Goal: Task Accomplishment & Management: Use online tool/utility

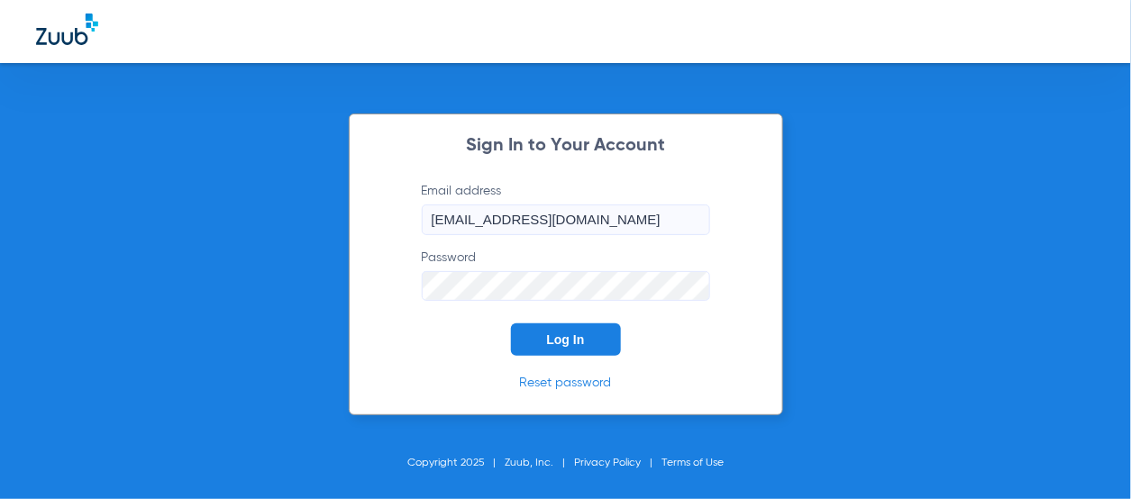
click at [544, 340] on button "Log In" at bounding box center [566, 340] width 110 height 32
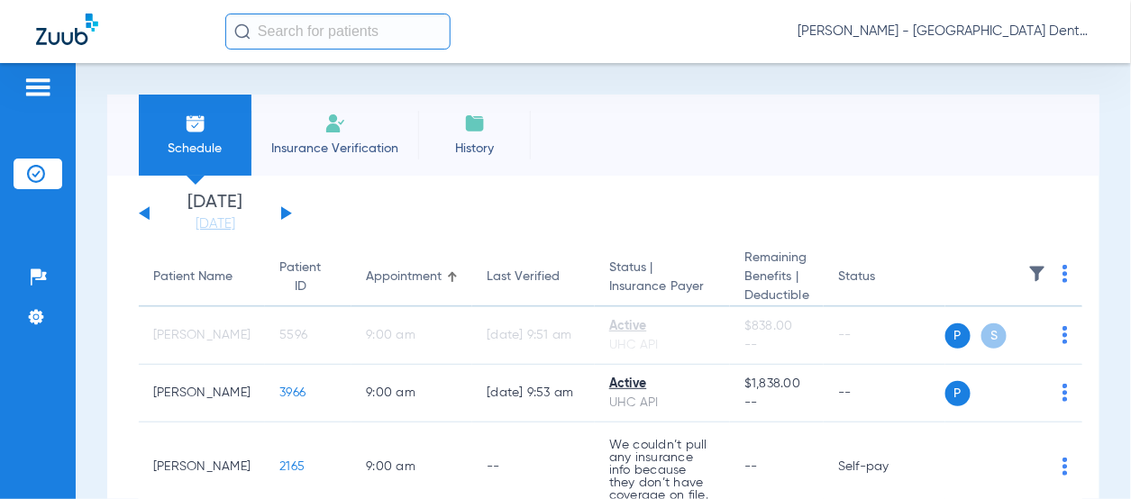
click at [284, 214] on button at bounding box center [286, 213] width 11 height 14
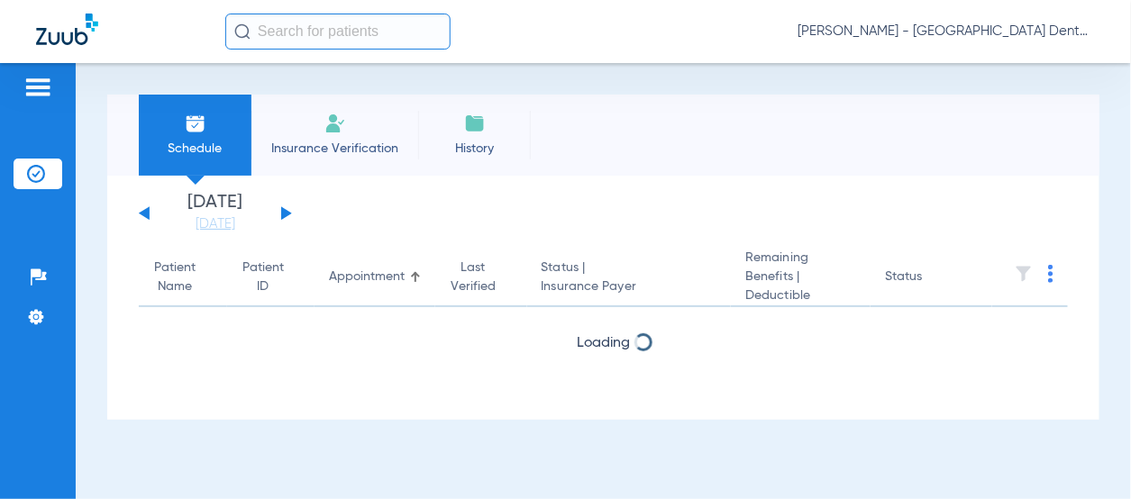
click at [284, 214] on button at bounding box center [286, 213] width 11 height 14
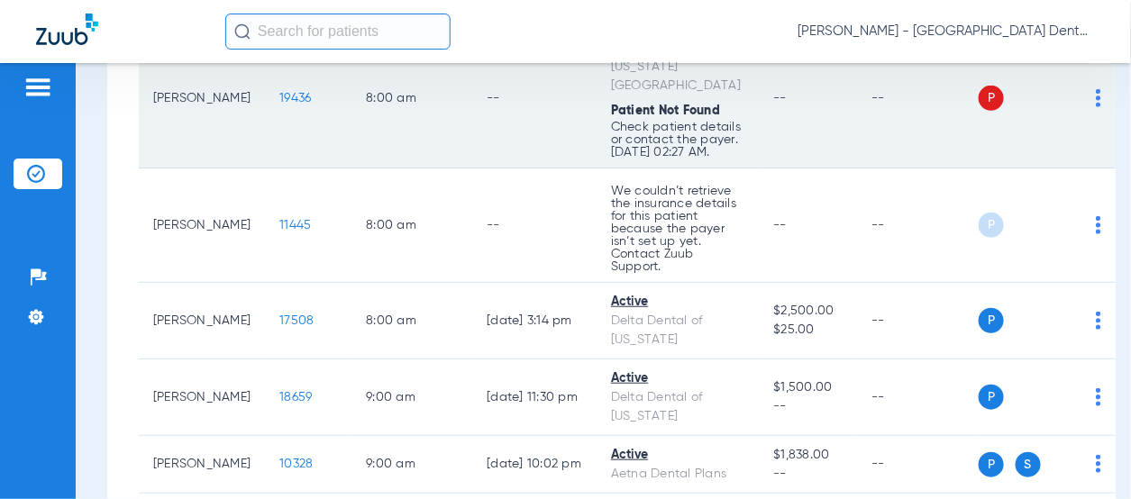
scroll to position [180, 0]
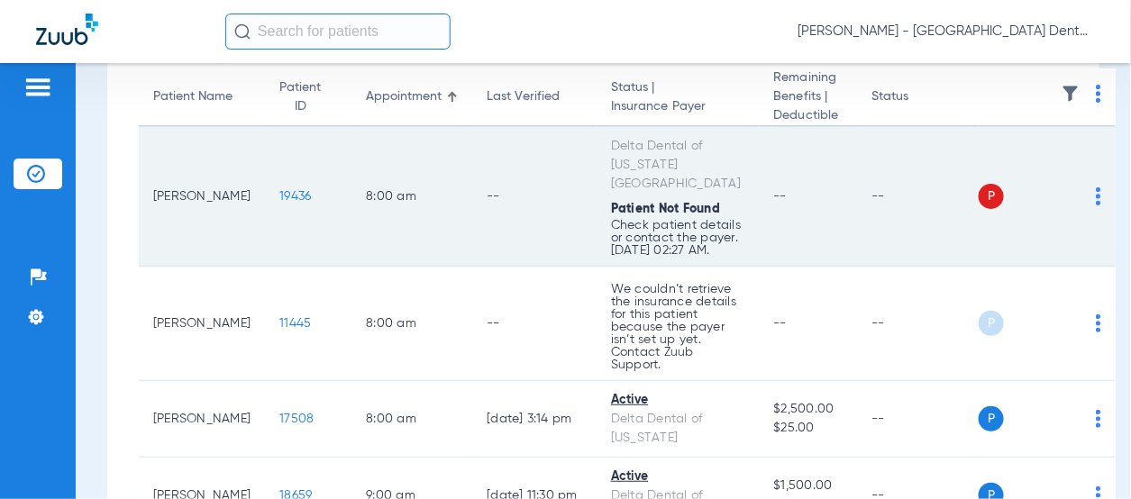
click at [1096, 206] on img at bounding box center [1098, 197] width 5 height 18
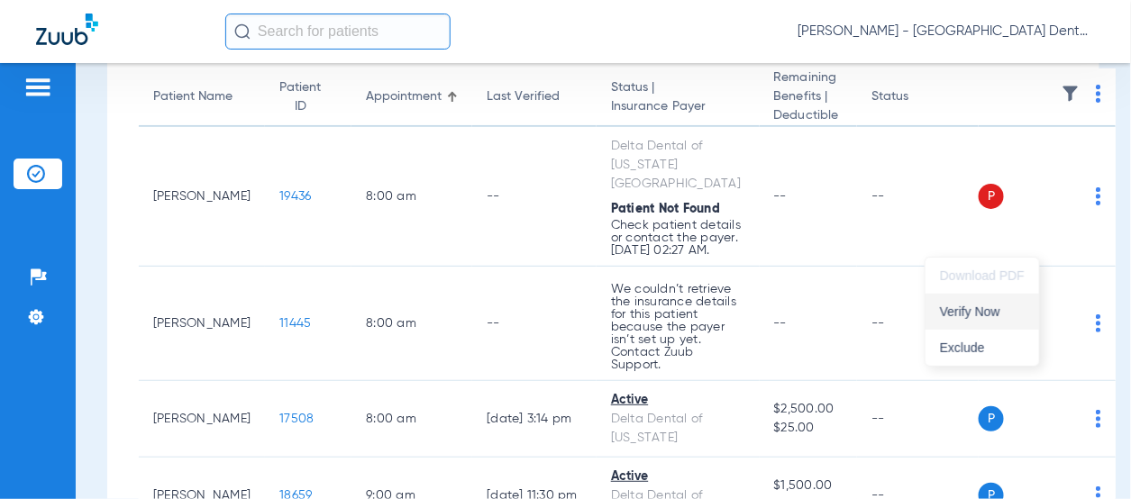
click at [981, 310] on span "Verify Now" at bounding box center [982, 312] width 85 height 13
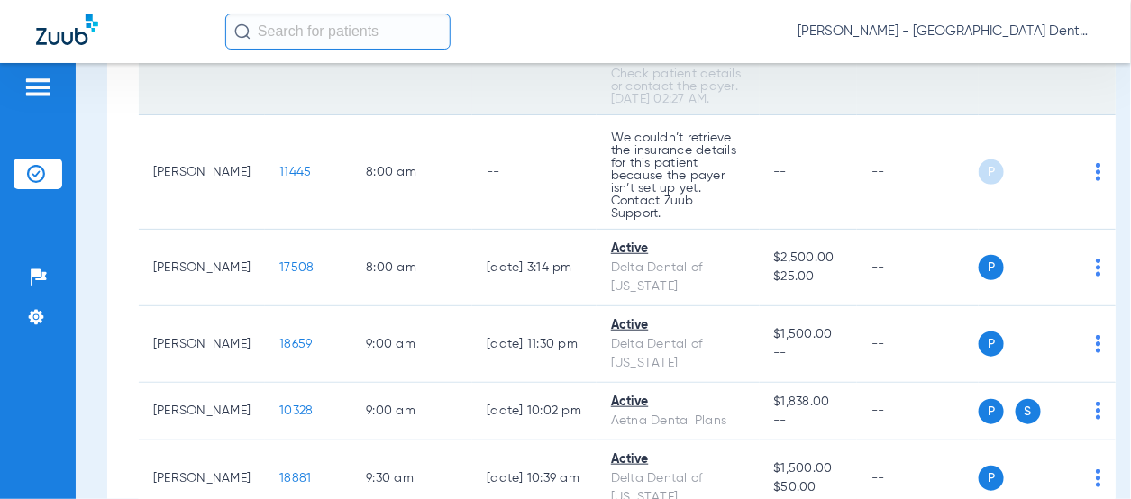
scroll to position [361, 0]
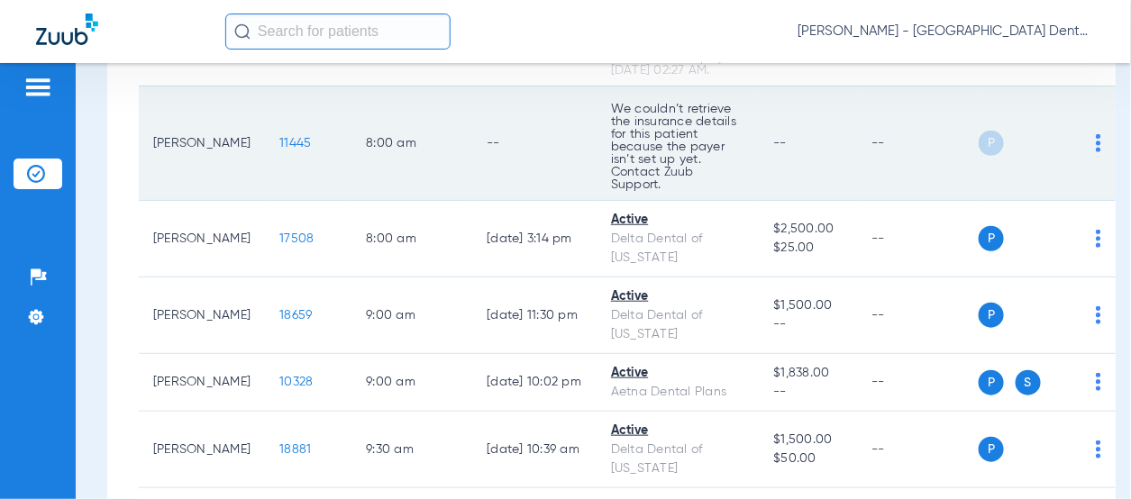
click at [1096, 152] on img at bounding box center [1098, 143] width 5 height 18
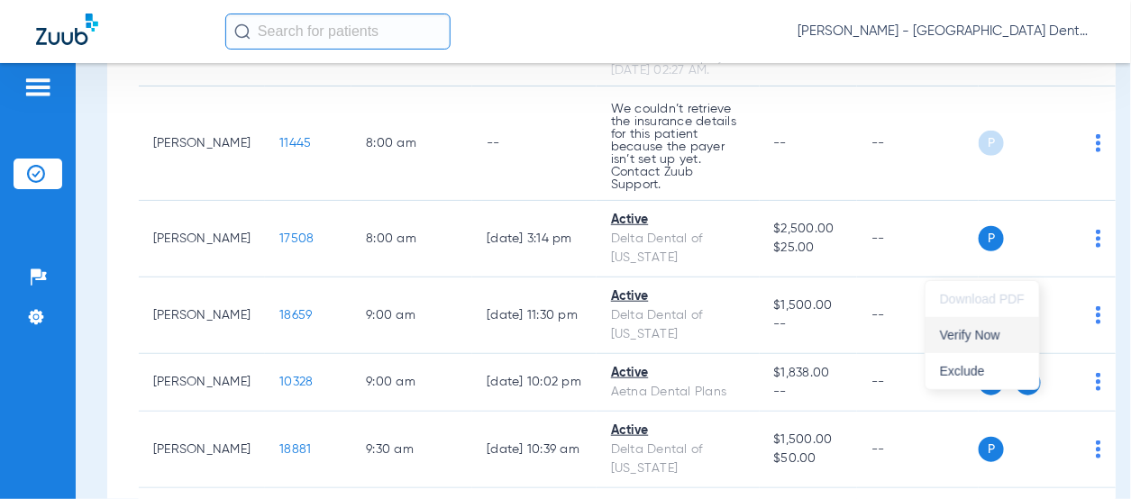
click at [966, 334] on span "Verify Now" at bounding box center [982, 335] width 85 height 13
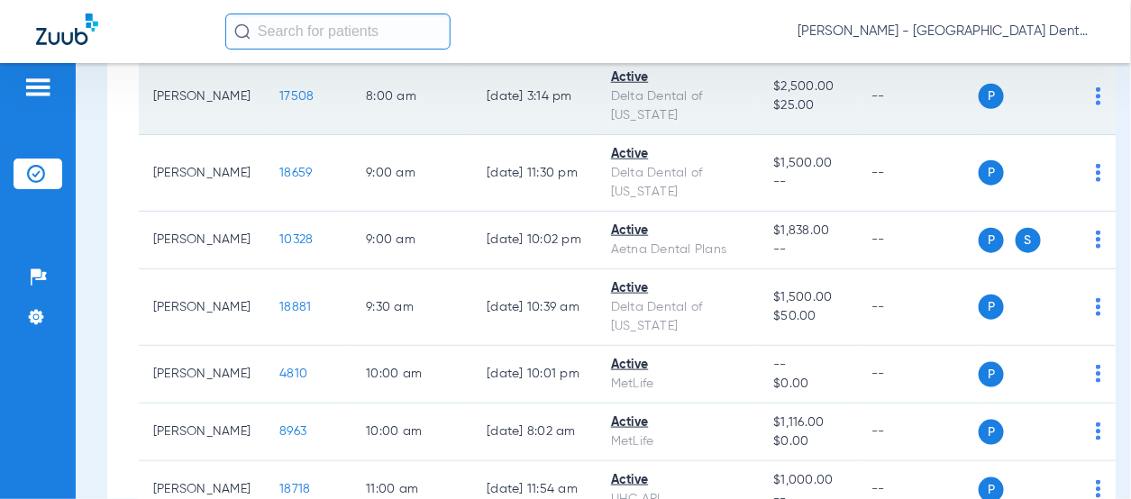
scroll to position [541, 0]
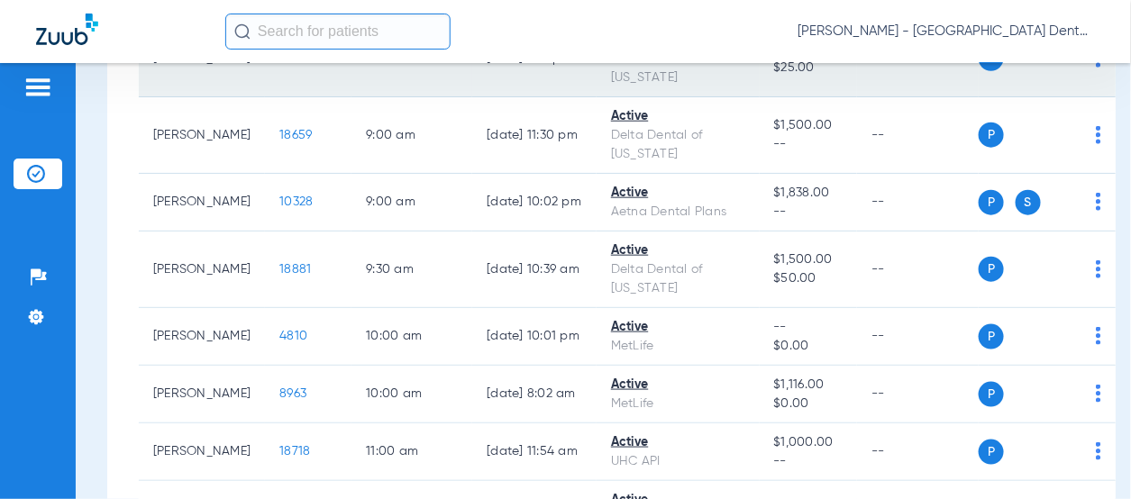
click at [1096, 68] on img at bounding box center [1098, 59] width 5 height 18
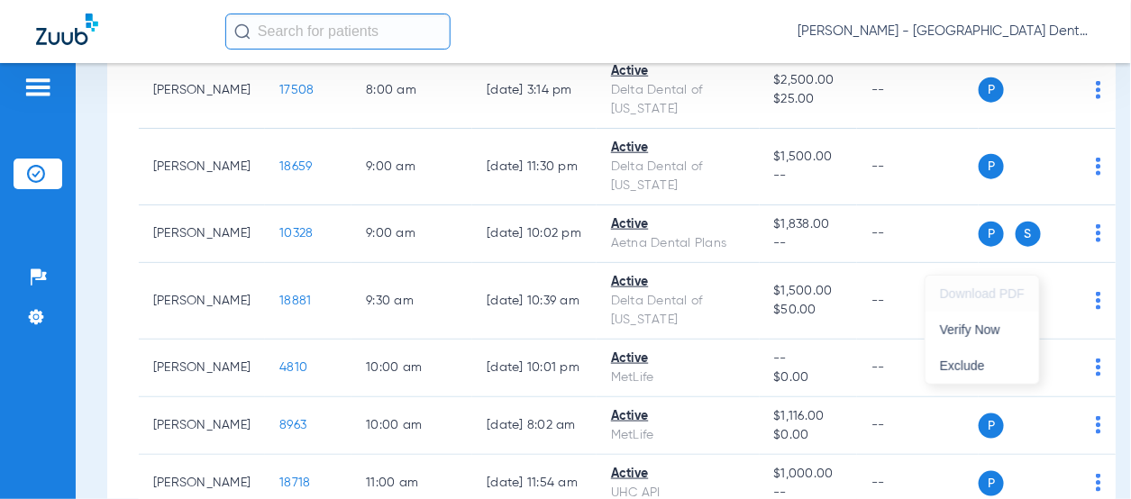
scroll to position [579, 0]
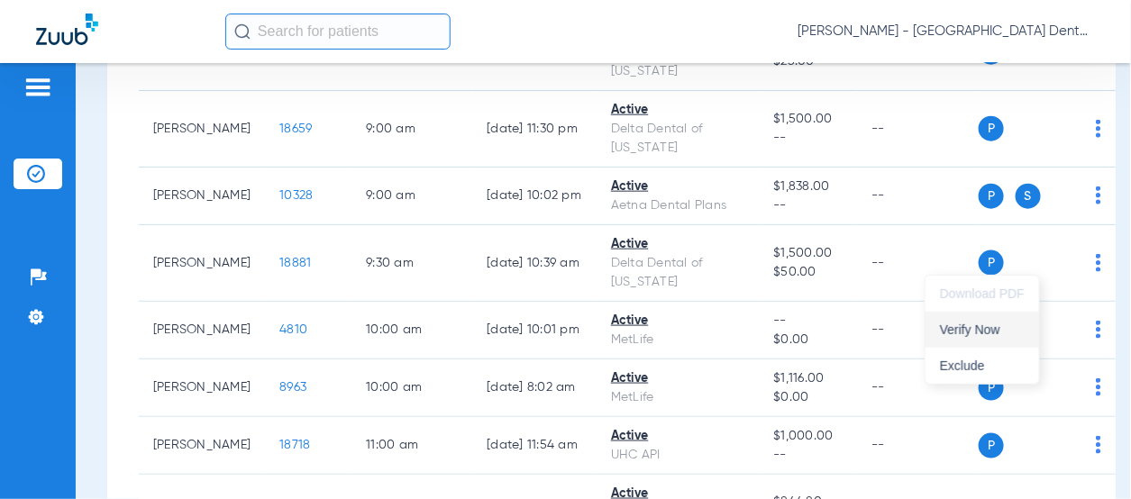
click at [993, 328] on span "Verify Now" at bounding box center [982, 330] width 85 height 13
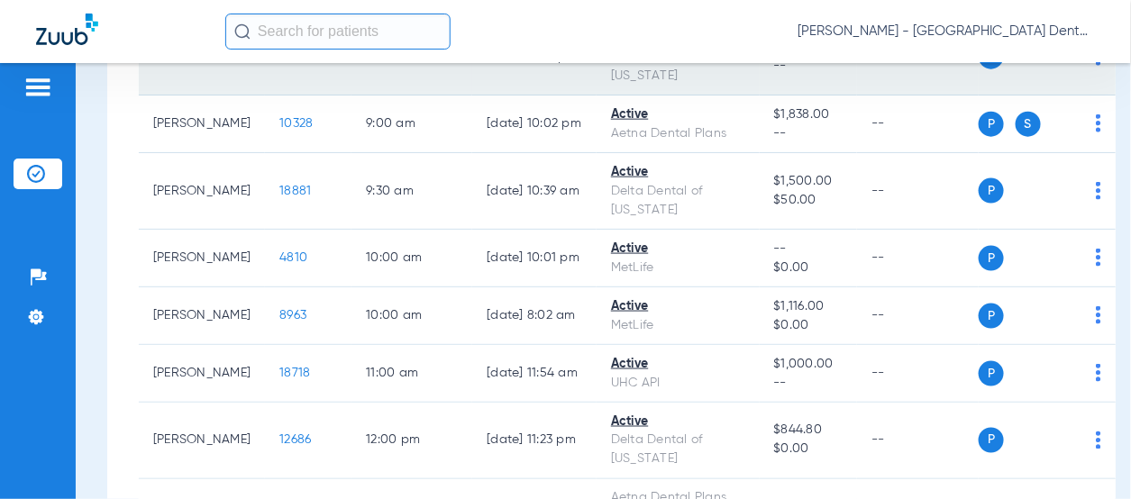
scroll to position [759, 0]
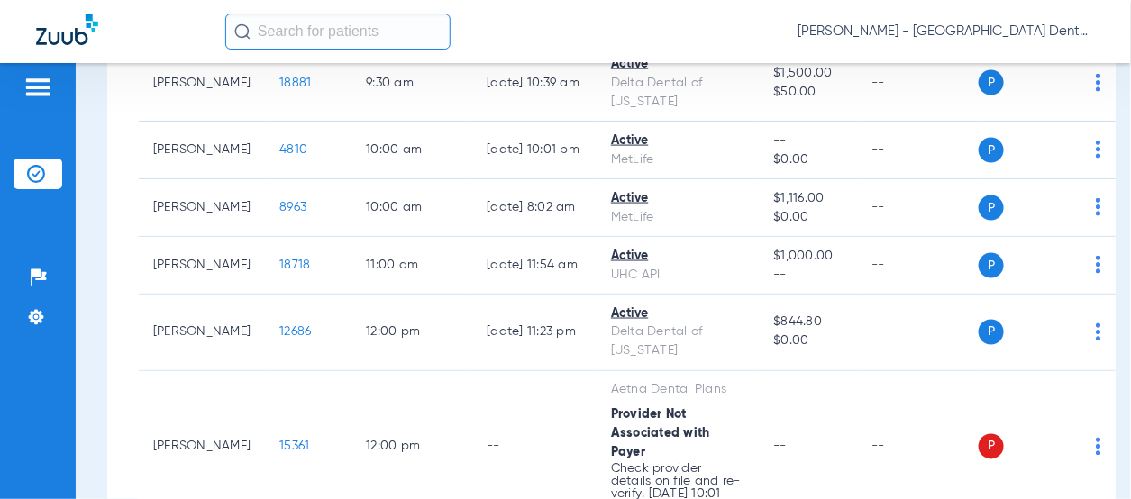
click at [983, 245] on span "Verify Now" at bounding box center [982, 244] width 85 height 13
click at [1096, 24] on img at bounding box center [1098, 15] width 5 height 18
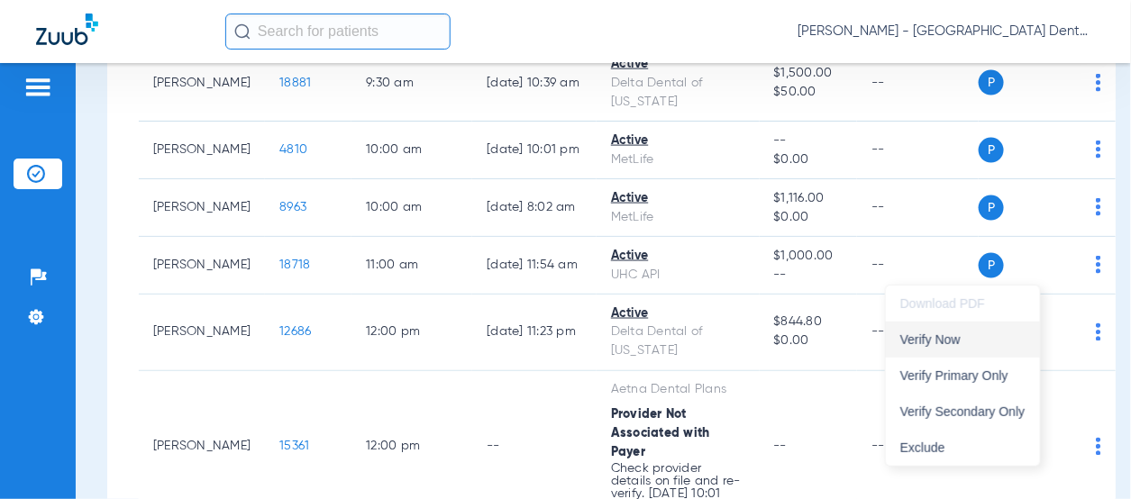
click at [970, 343] on span "Verify Now" at bounding box center [963, 340] width 125 height 13
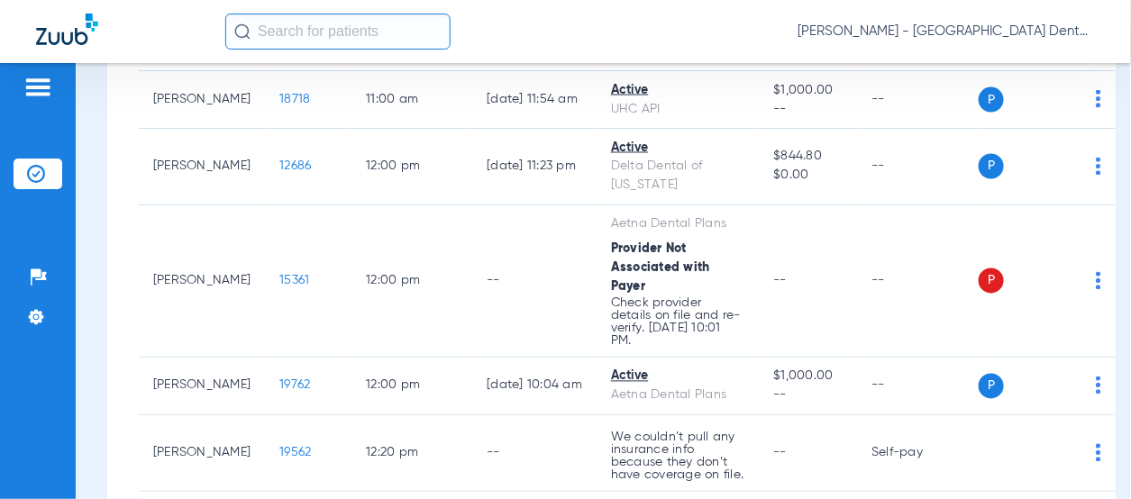
scroll to position [939, 0]
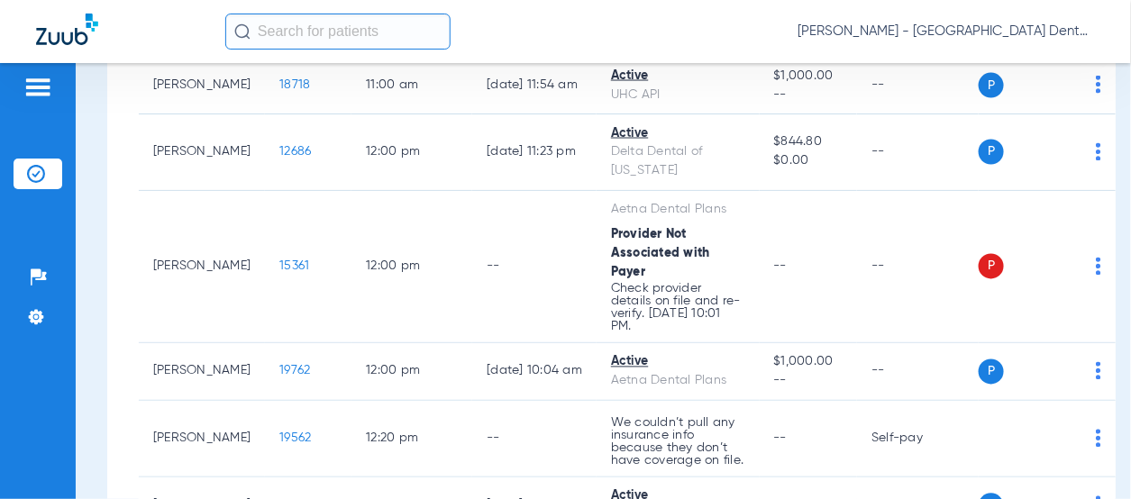
click at [992, 259] on span "Verify Now" at bounding box center [982, 254] width 85 height 13
click at [977, 334] on span "Verify Now" at bounding box center [982, 331] width 85 height 13
click at [1096, 36] on img at bounding box center [1098, 27] width 5 height 18
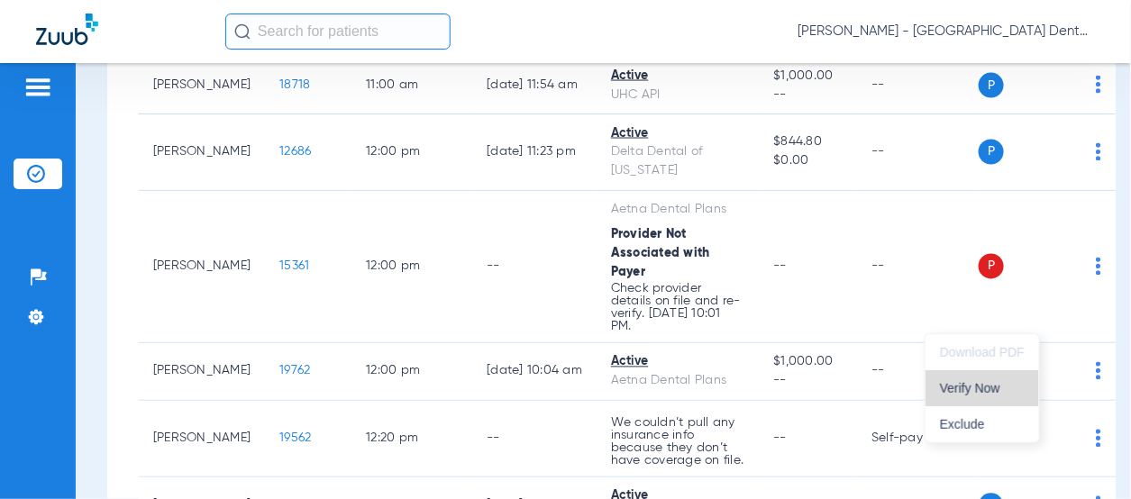
click at [969, 387] on span "Verify Now" at bounding box center [982, 388] width 85 height 13
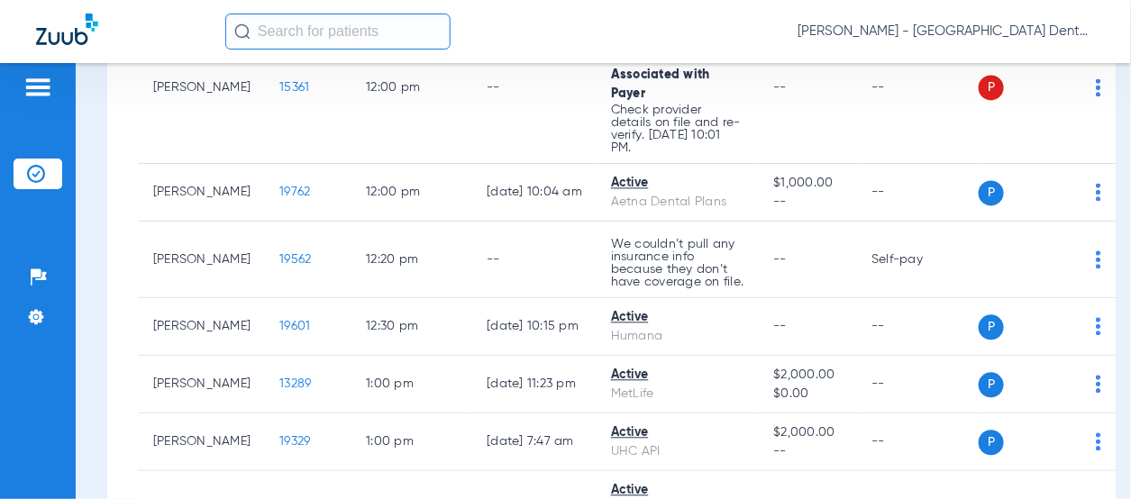
scroll to position [1120, 0]
drag, startPoint x: 976, startPoint y: 268, endPoint x: 1015, endPoint y: 265, distance: 38.9
click at [976, 269] on span "Verify Now" at bounding box center [982, 265] width 85 height 13
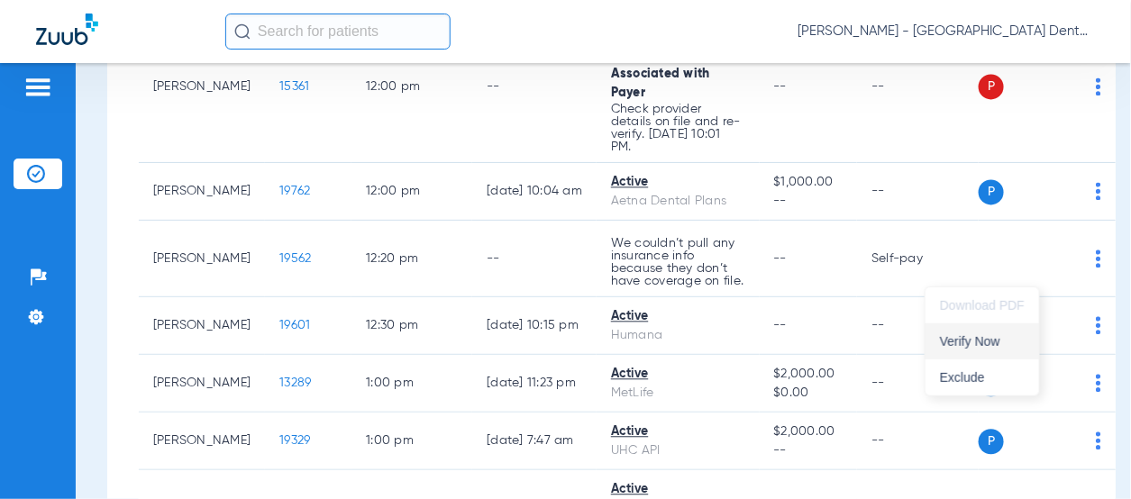
click at [972, 345] on span "Verify Now" at bounding box center [982, 341] width 85 height 13
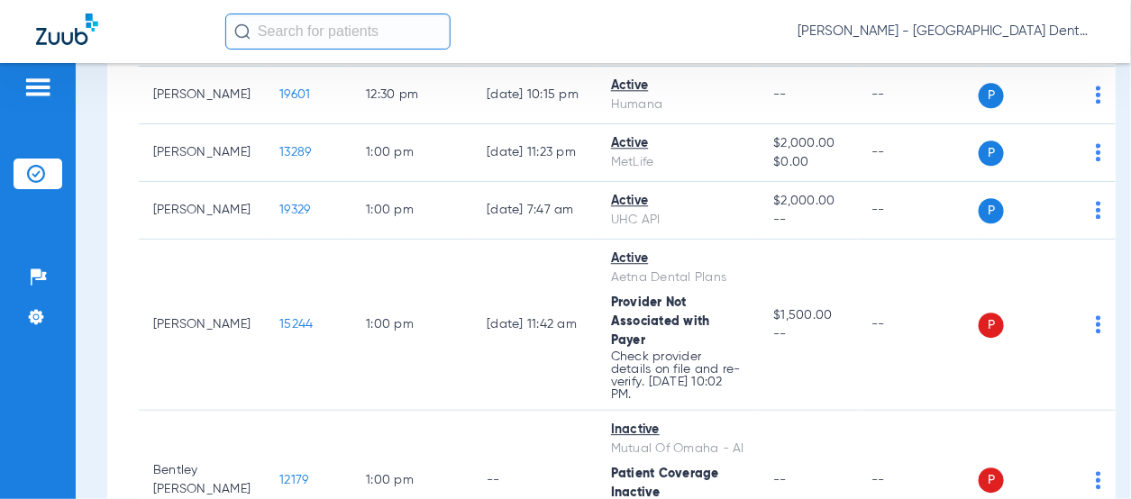
scroll to position [1390, 0]
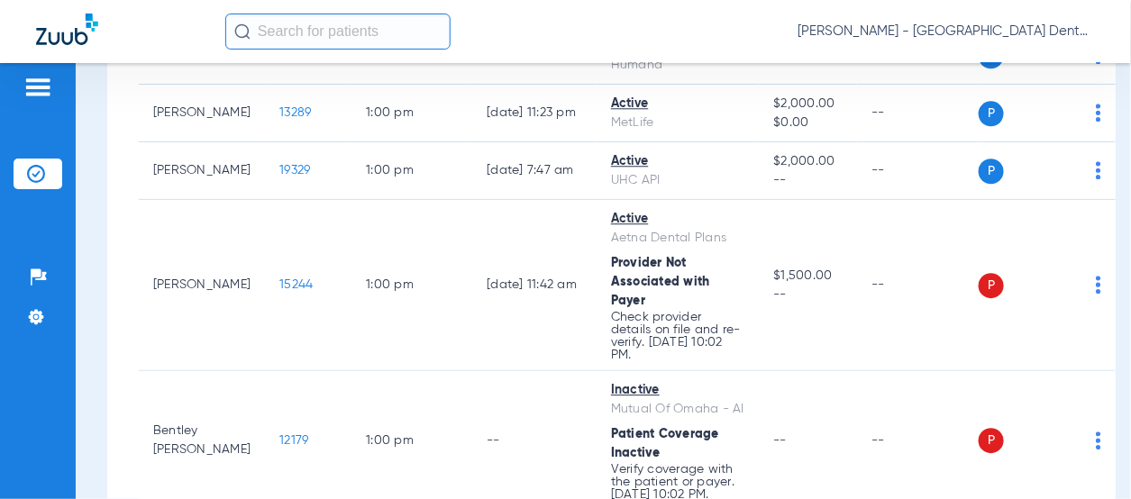
click at [1001, 234] on button "Verify Now" at bounding box center [983, 243] width 114 height 36
click at [976, 417] on span "Verify Now" at bounding box center [982, 415] width 85 height 13
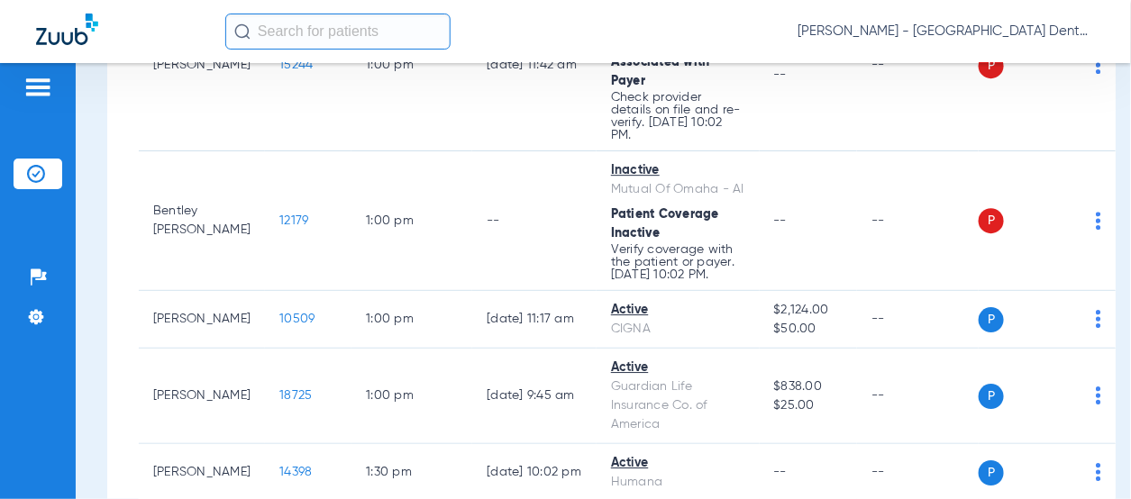
scroll to position [1661, 0]
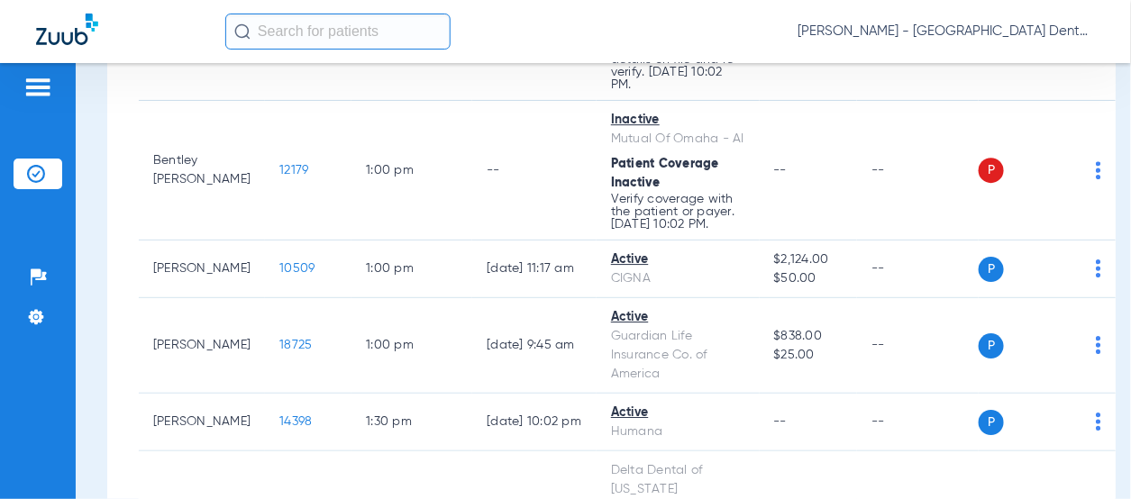
click at [989, 354] on span "Verify Now" at bounding box center [982, 360] width 85 height 13
click at [973, 412] on span "Verify Now" at bounding box center [982, 418] width 85 height 13
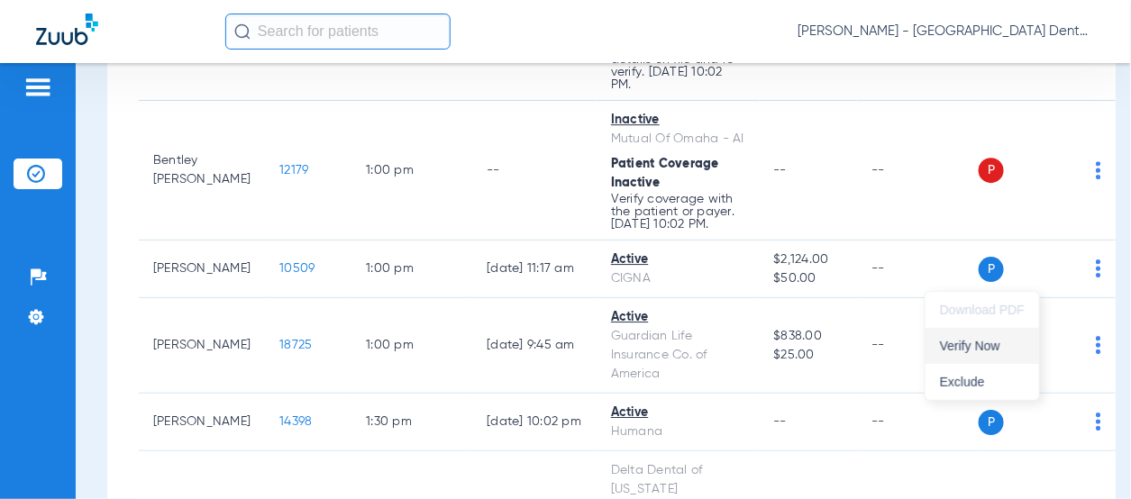
click at [992, 343] on span "Verify Now" at bounding box center [982, 346] width 85 height 13
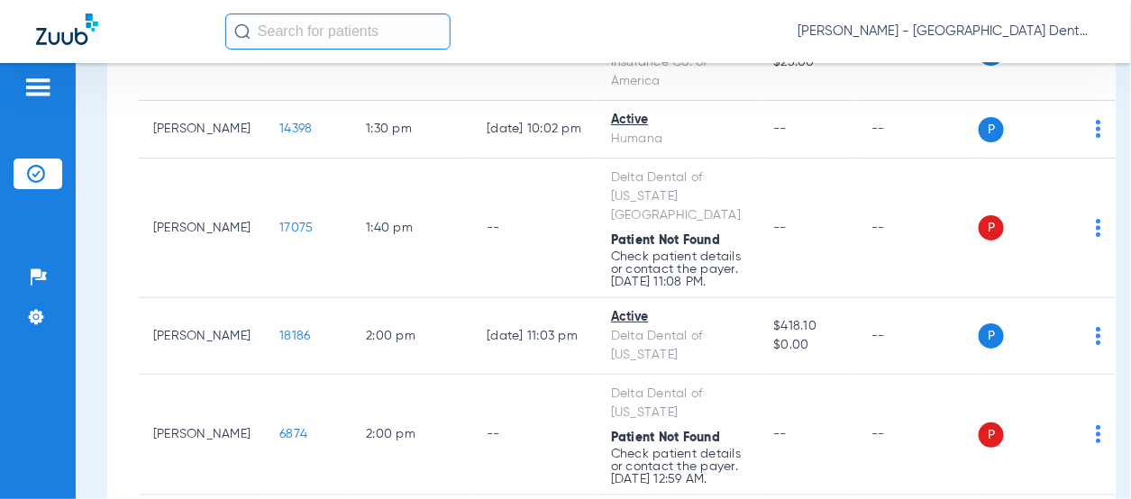
scroll to position [2021, 0]
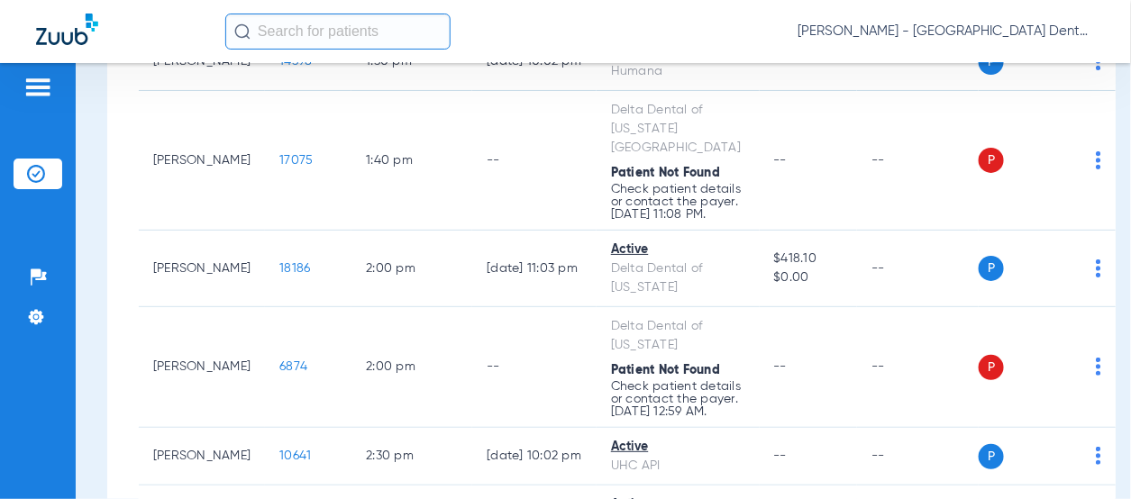
click at [993, 279] on span "Verify Now" at bounding box center [982, 277] width 85 height 13
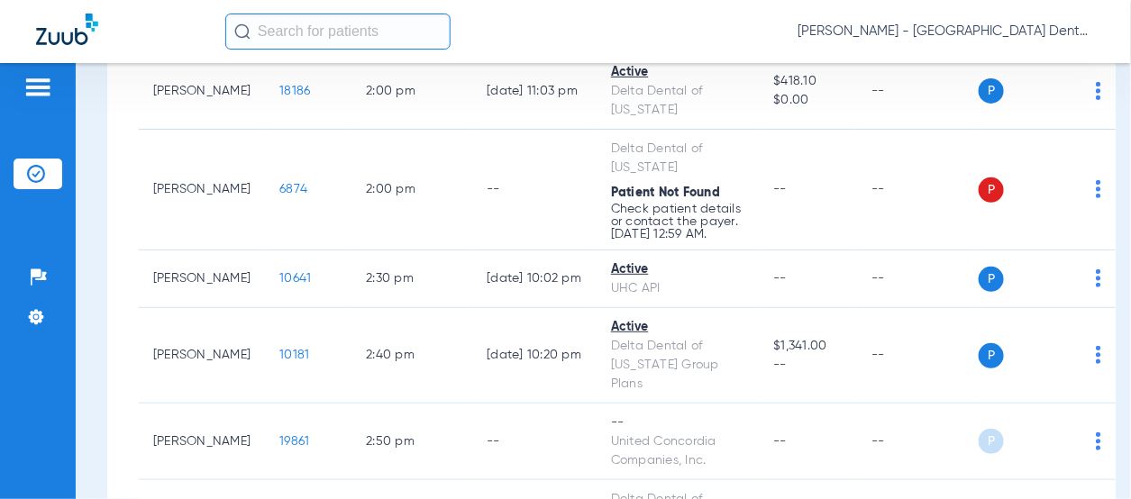
scroll to position [2202, 0]
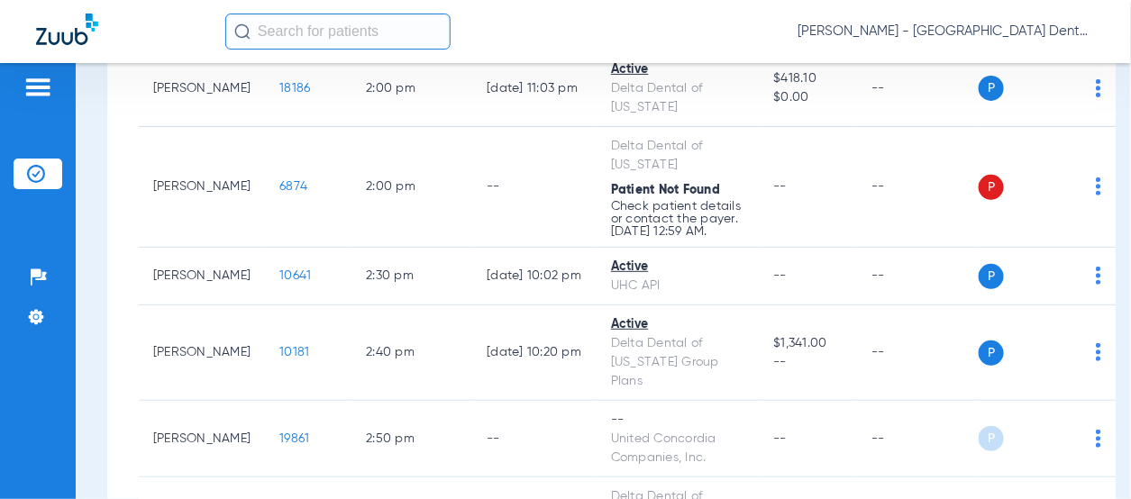
click at [984, 346] on span "Verify Now" at bounding box center [982, 346] width 85 height 13
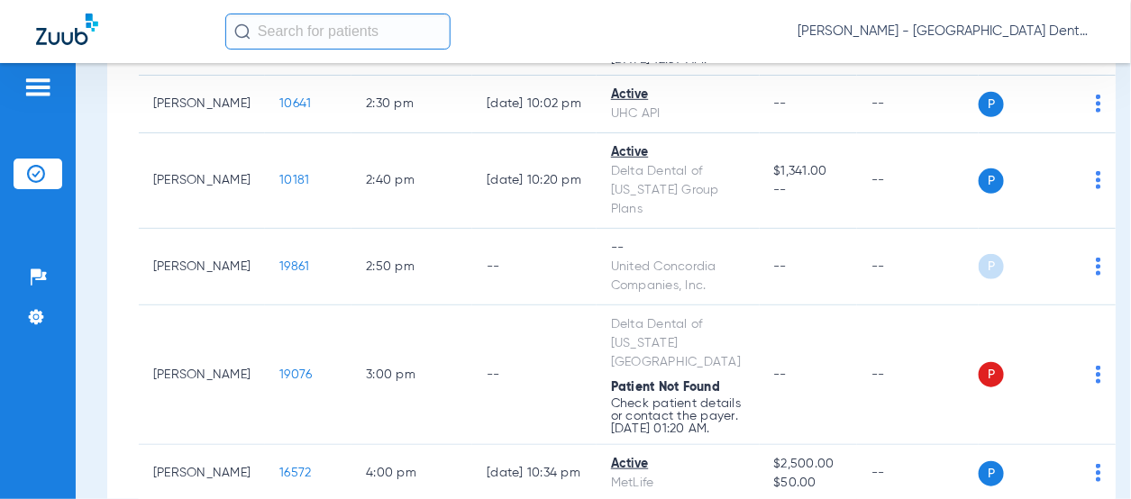
scroll to position [2382, 0]
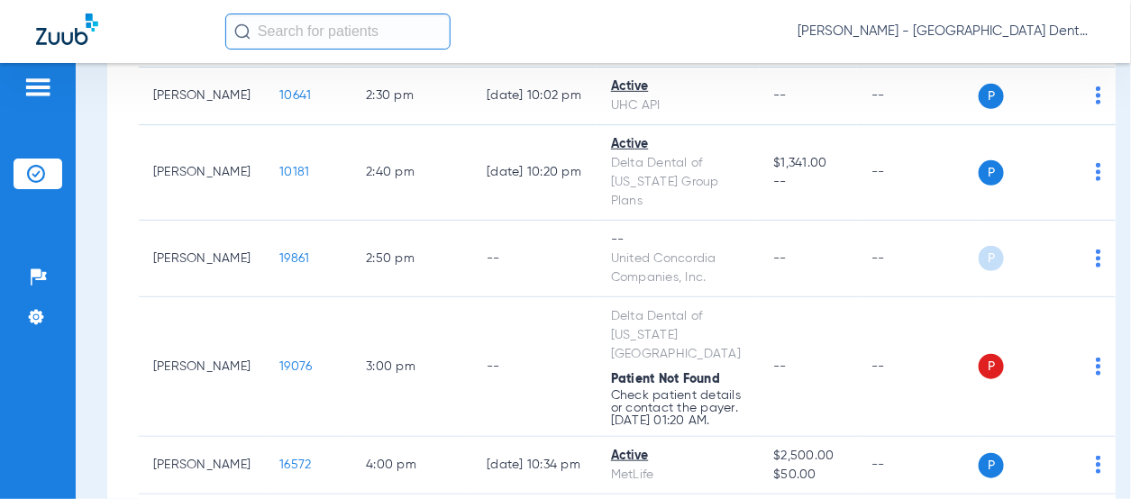
click at [984, 303] on span "Verify Now" at bounding box center [982, 309] width 85 height 13
click at [981, 404] on span "Verify Now" at bounding box center [982, 404] width 85 height 13
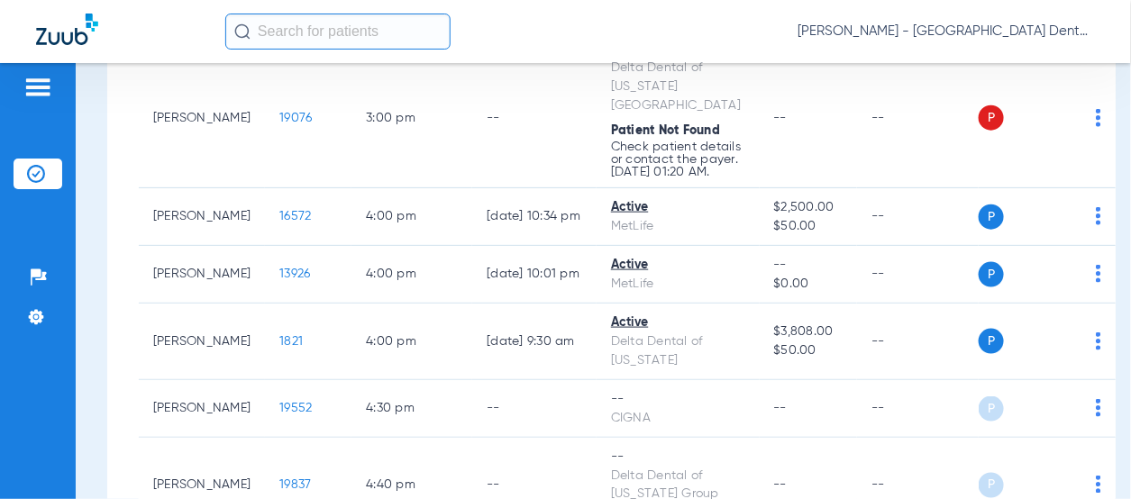
scroll to position [2652, 0]
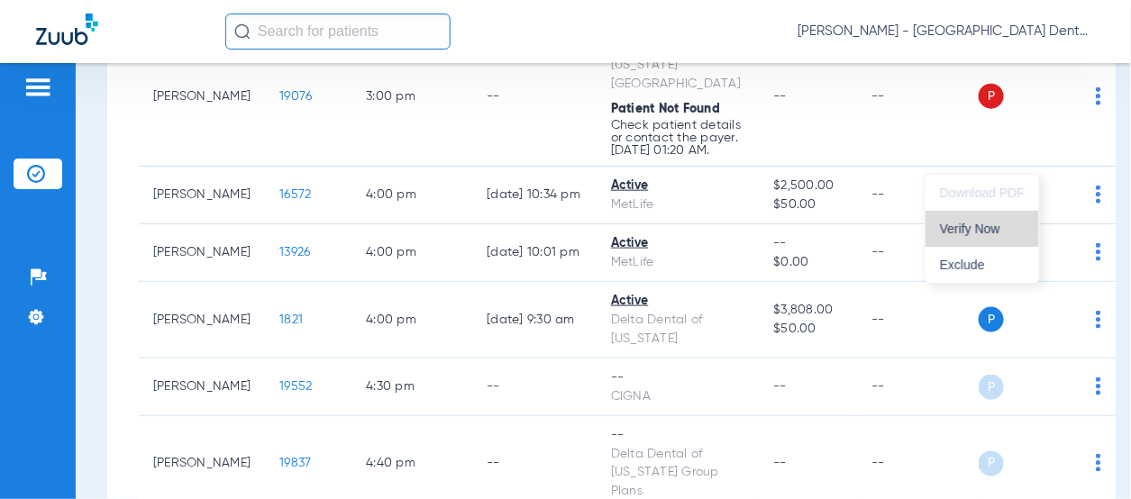
click at [994, 239] on button "Verify Now" at bounding box center [983, 229] width 114 height 36
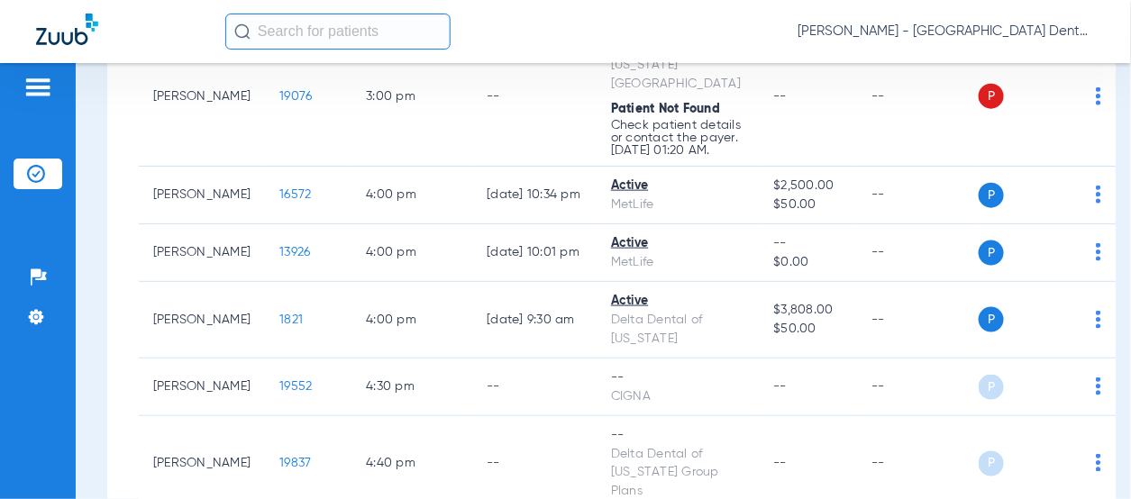
click at [981, 367] on span "Verify Now" at bounding box center [982, 372] width 85 height 13
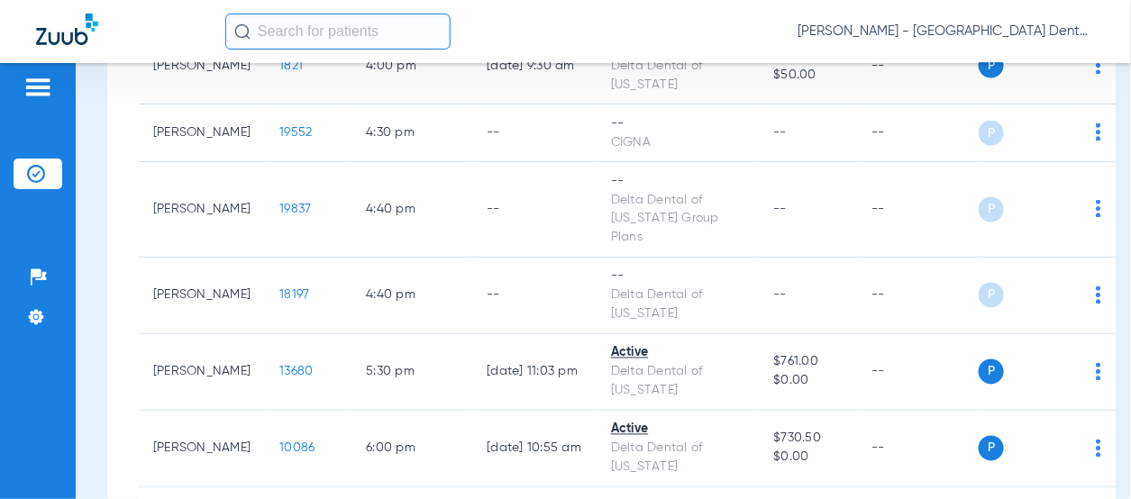
scroll to position [2923, 0]
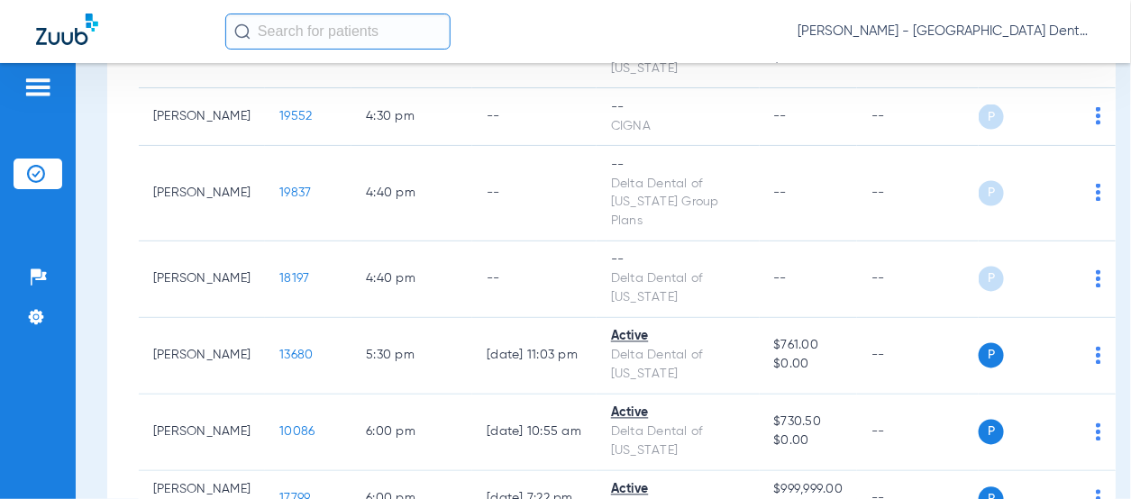
click at [981, 270] on span "Verify Now" at bounding box center [982, 264] width 85 height 13
click at [981, 415] on span "Verify Now" at bounding box center [982, 416] width 85 height 13
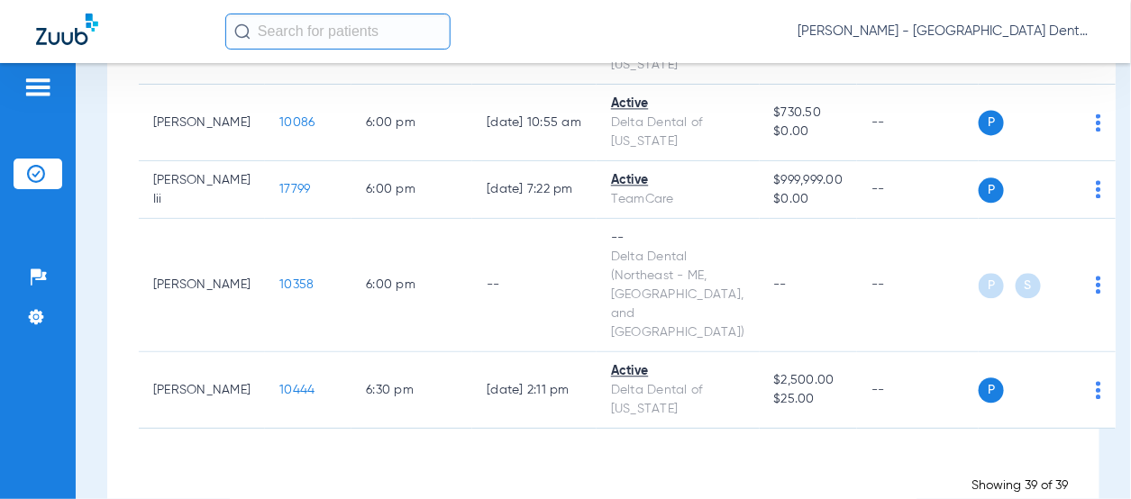
scroll to position [3283, 0]
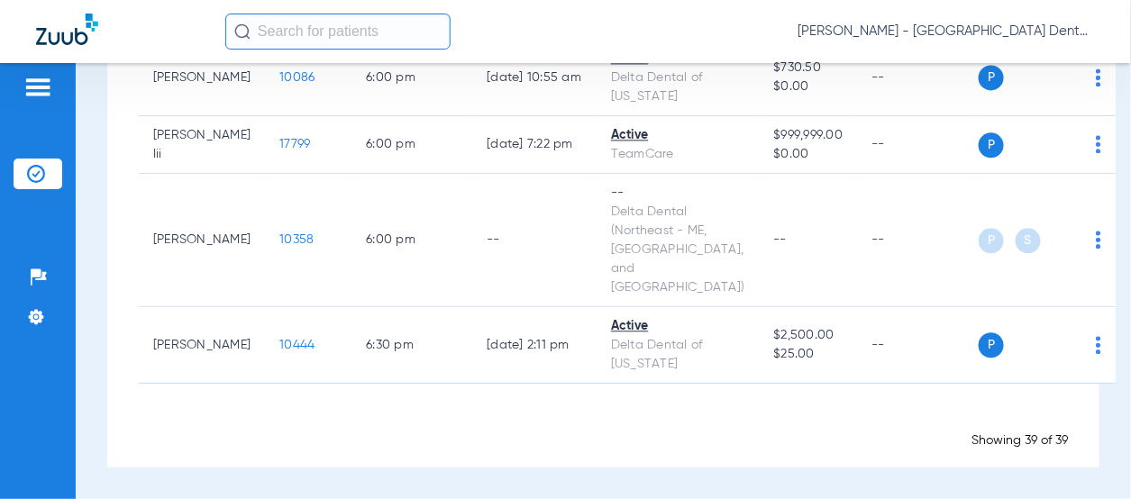
click at [993, 197] on button "Verify Now" at bounding box center [983, 189] width 114 height 36
click at [981, 273] on span "Verify Now" at bounding box center [982, 276] width 85 height 13
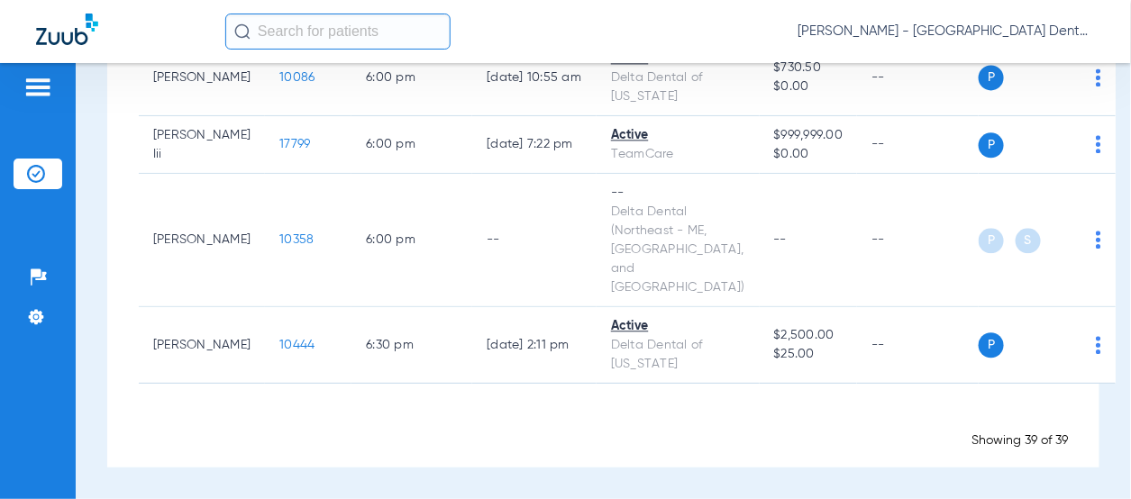
click at [996, 297] on span "Verify Now" at bounding box center [982, 299] width 85 height 13
click at [998, 288] on span "Verify Now" at bounding box center [982, 291] width 85 height 13
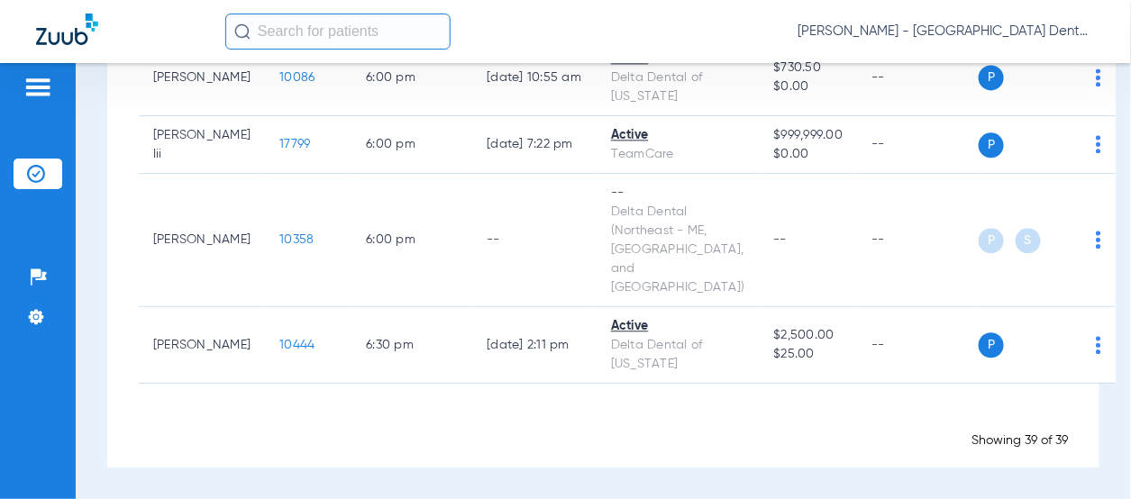
scroll to position [3734, 0]
click at [984, 244] on button "Verify Now" at bounding box center [983, 253] width 114 height 36
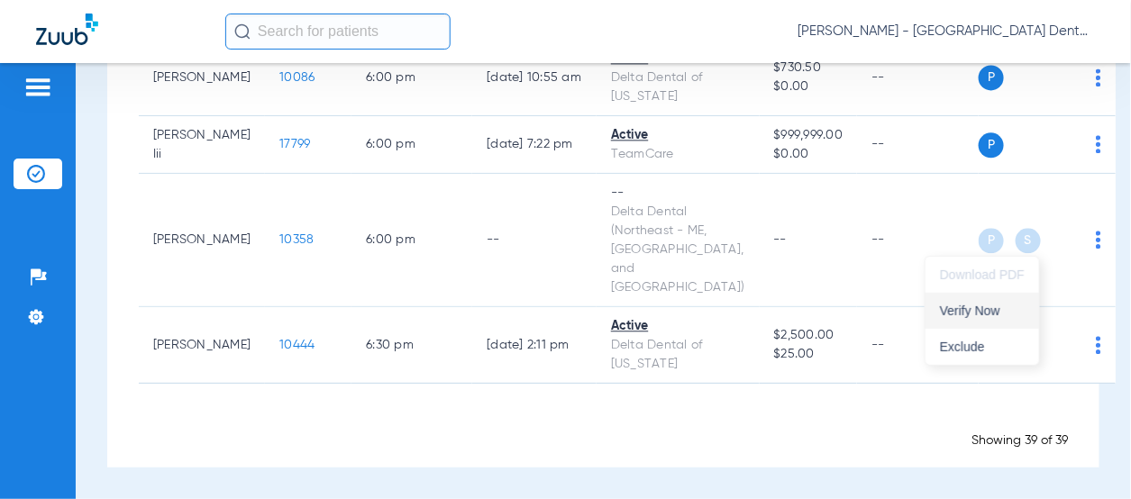
click at [993, 302] on button "Verify Now" at bounding box center [983, 311] width 114 height 36
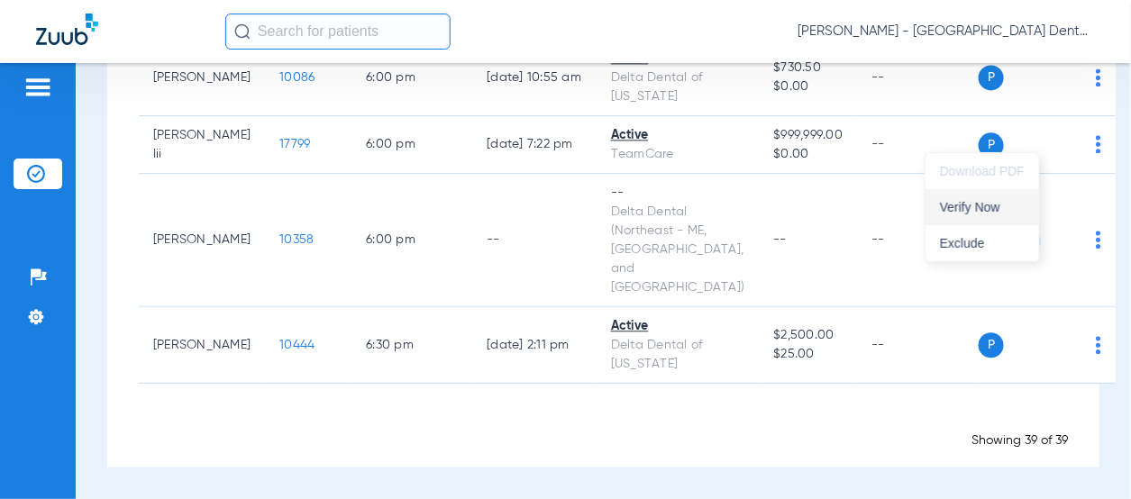
click at [1007, 204] on span "Verify Now" at bounding box center [982, 207] width 85 height 13
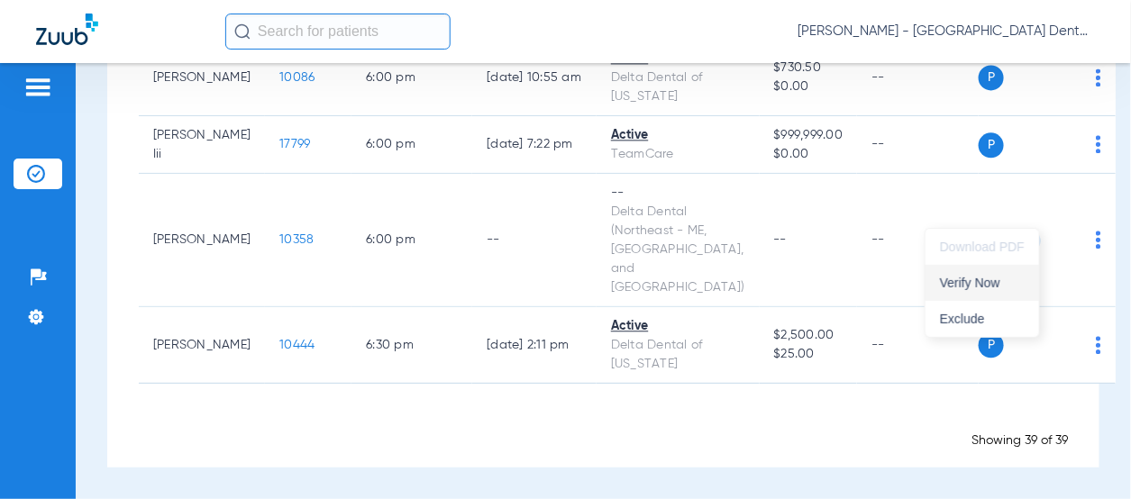
click at [971, 279] on span "Verify Now" at bounding box center [982, 283] width 85 height 13
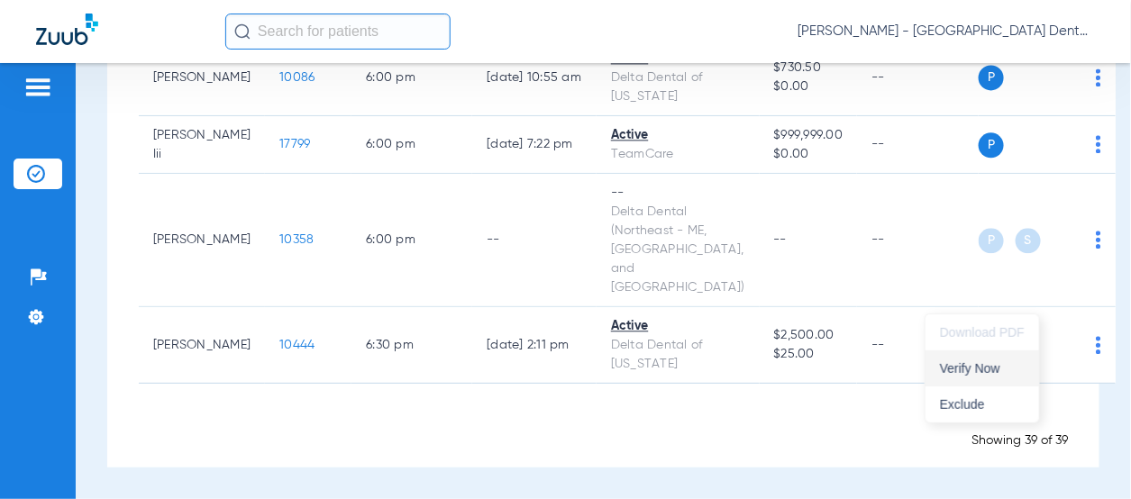
click at [966, 367] on span "Verify Now" at bounding box center [982, 368] width 85 height 13
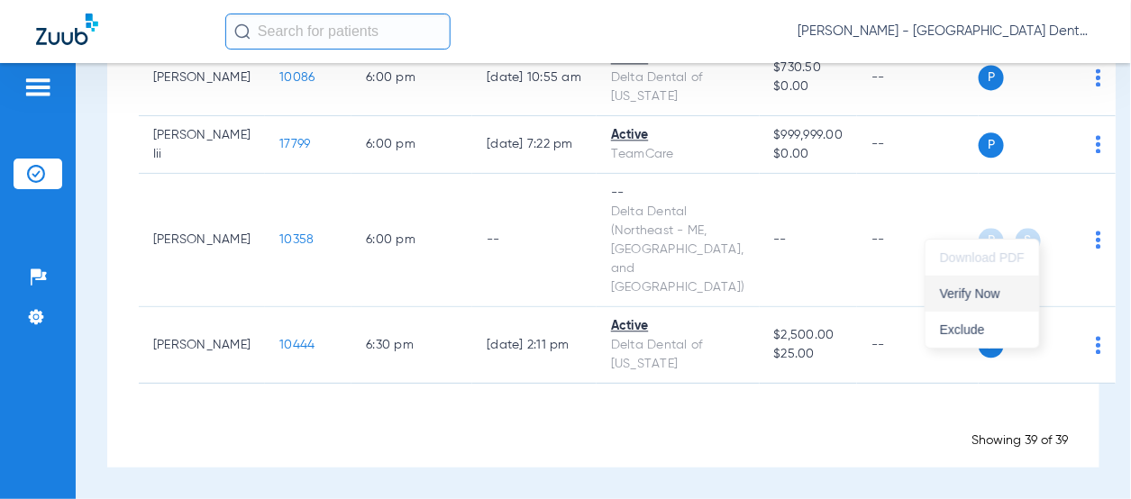
click at [989, 296] on span "Verify Now" at bounding box center [982, 294] width 85 height 13
click at [1096, 10] on img at bounding box center [1098, 1] width 5 height 18
click at [986, 295] on span "Verify Now" at bounding box center [982, 298] width 85 height 13
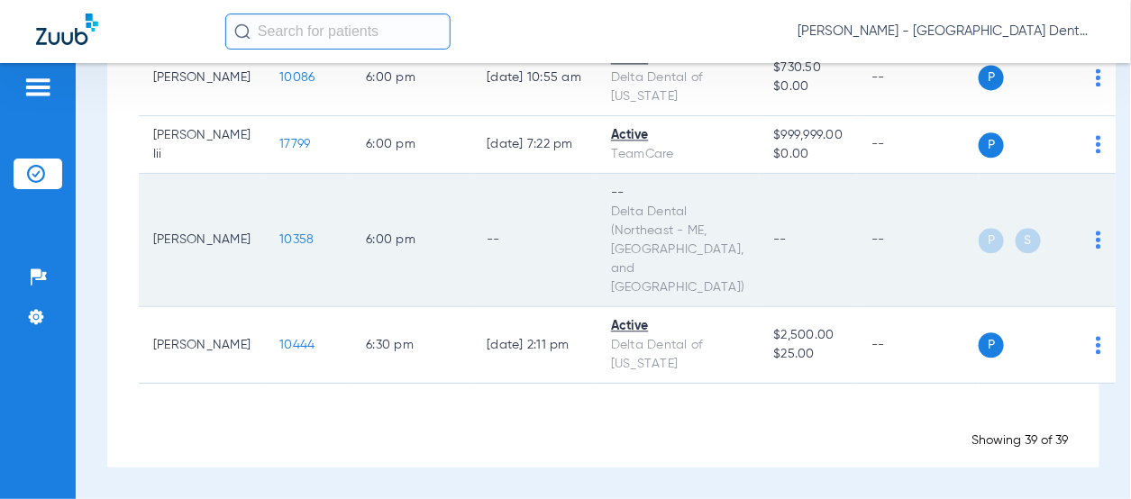
scroll to position [4365, 0]
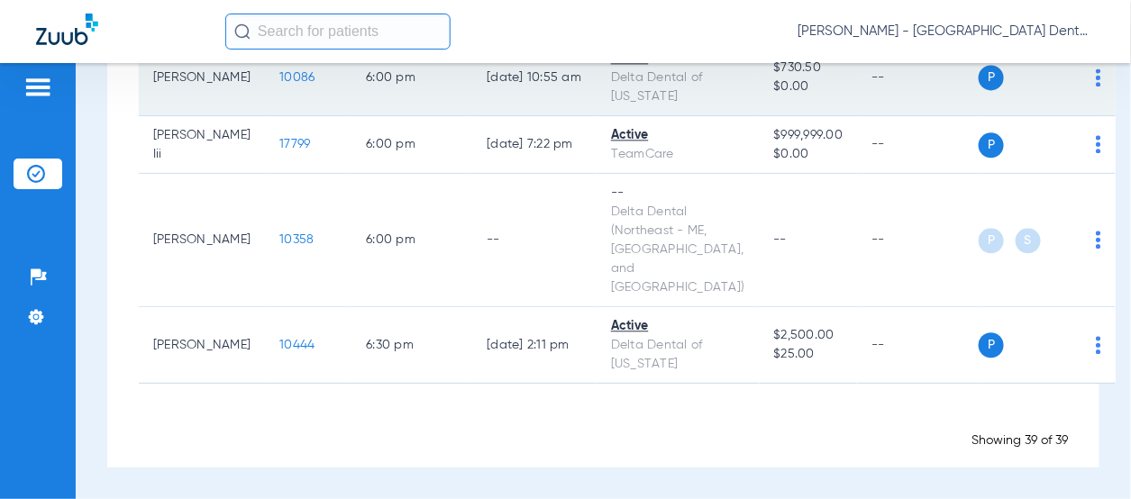
click at [1096, 87] on img at bounding box center [1098, 78] width 5 height 18
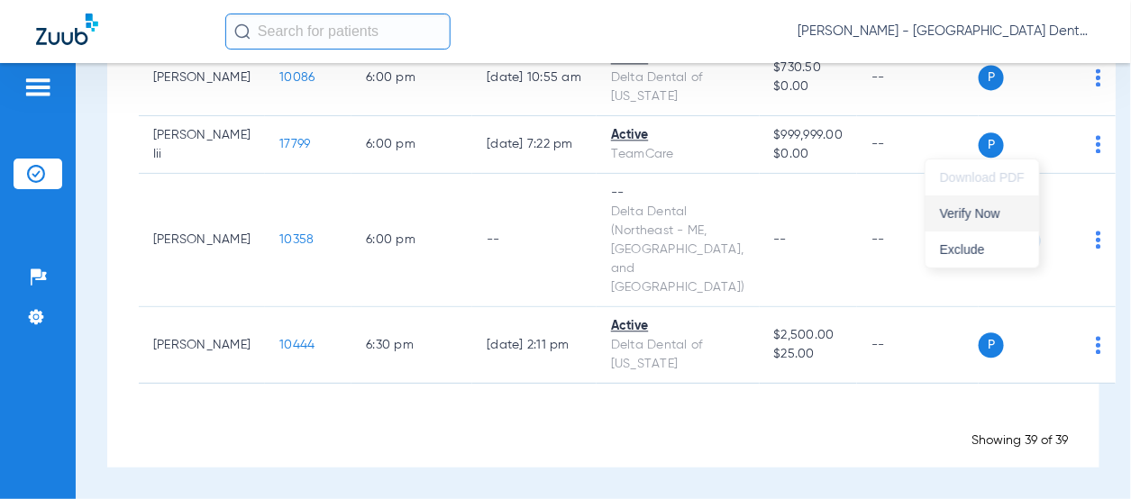
click at [999, 217] on span "Verify Now" at bounding box center [982, 213] width 85 height 13
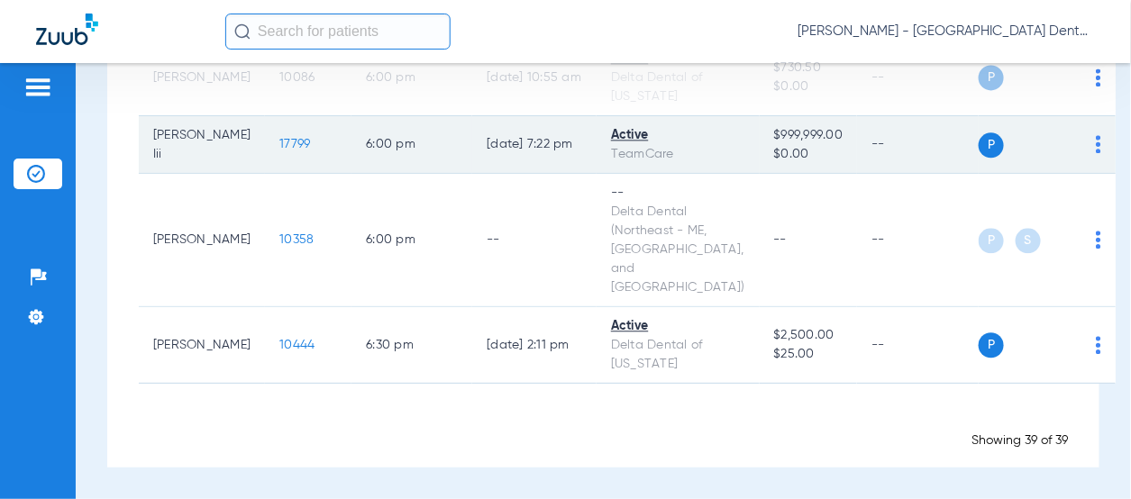
click at [1034, 158] on div "P S" at bounding box center [1040, 145] width 123 height 25
click at [1096, 153] on img at bounding box center [1098, 144] width 5 height 18
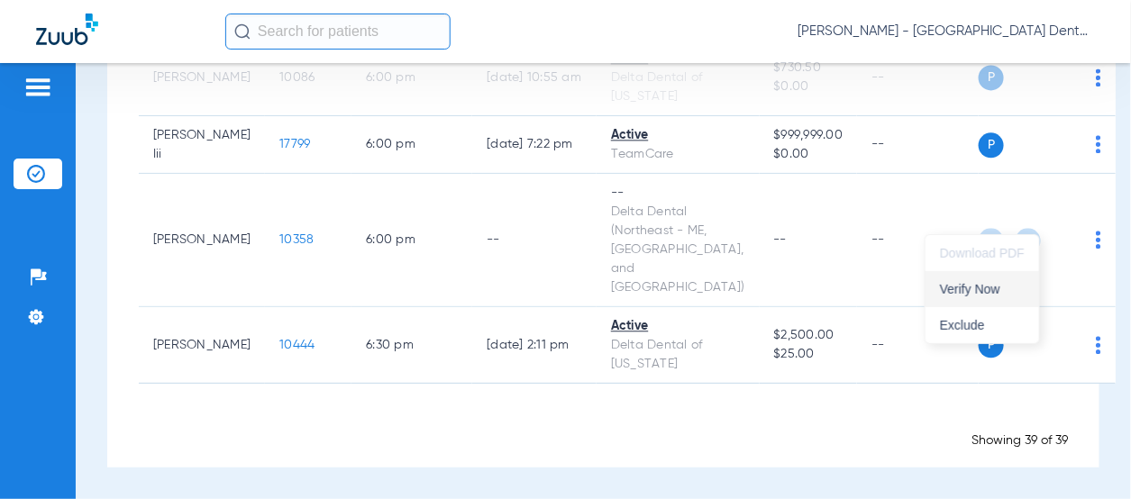
click at [975, 289] on span "Verify Now" at bounding box center [982, 289] width 85 height 13
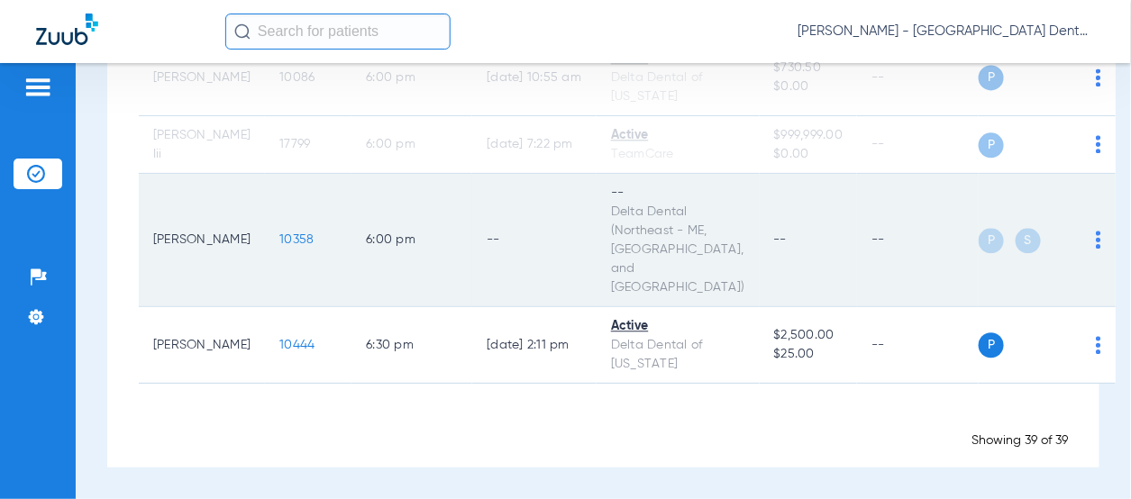
scroll to position [4455, 0]
click at [1096, 231] on img at bounding box center [1098, 240] width 5 height 18
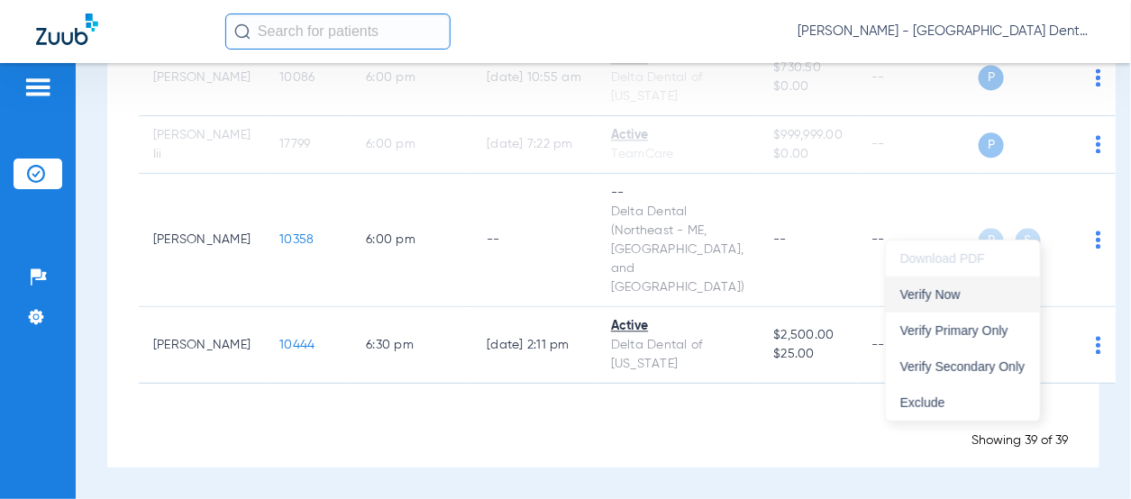
click at [970, 281] on button "Verify Now" at bounding box center [963, 295] width 154 height 36
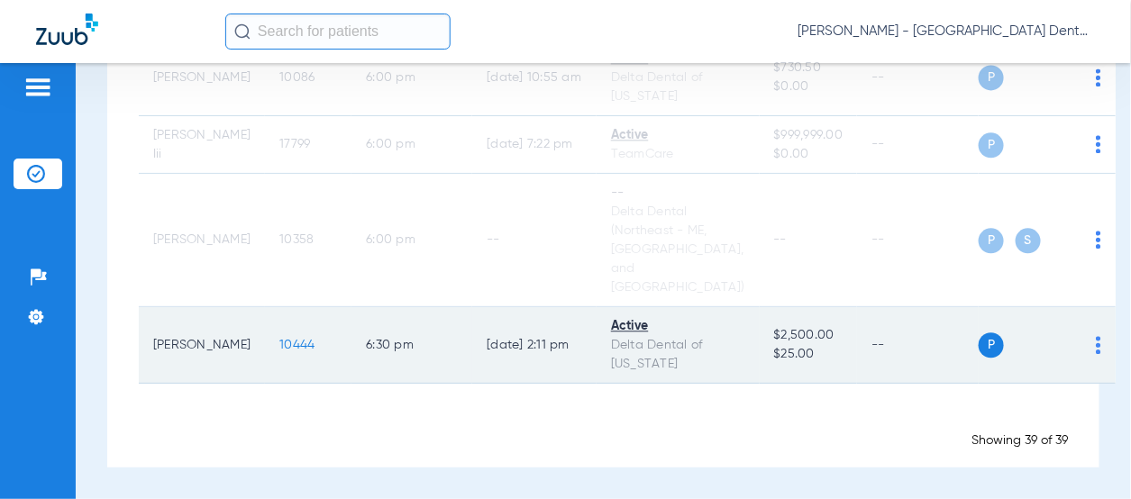
click at [1096, 339] on img at bounding box center [1098, 345] width 5 height 18
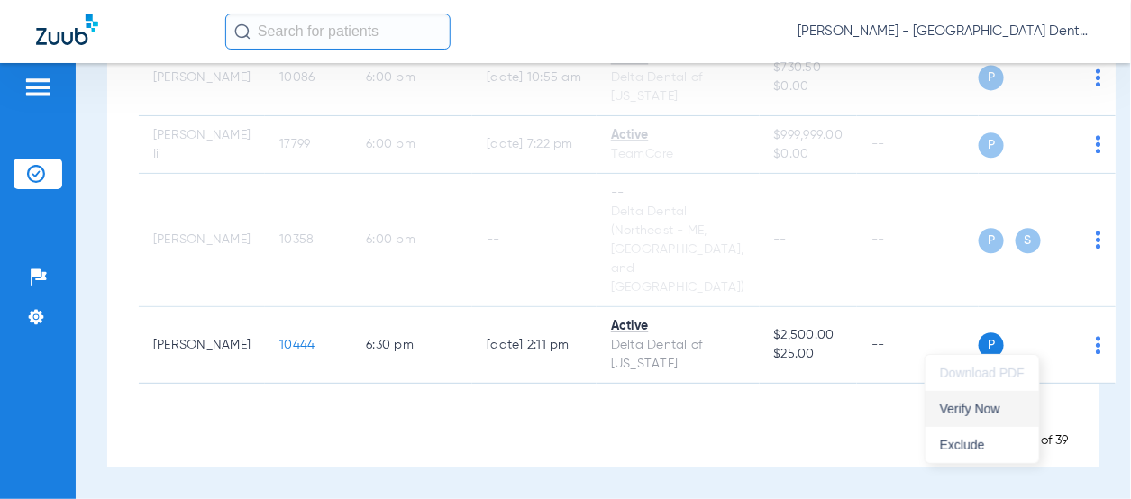
click at [972, 398] on button "Verify Now" at bounding box center [983, 409] width 114 height 36
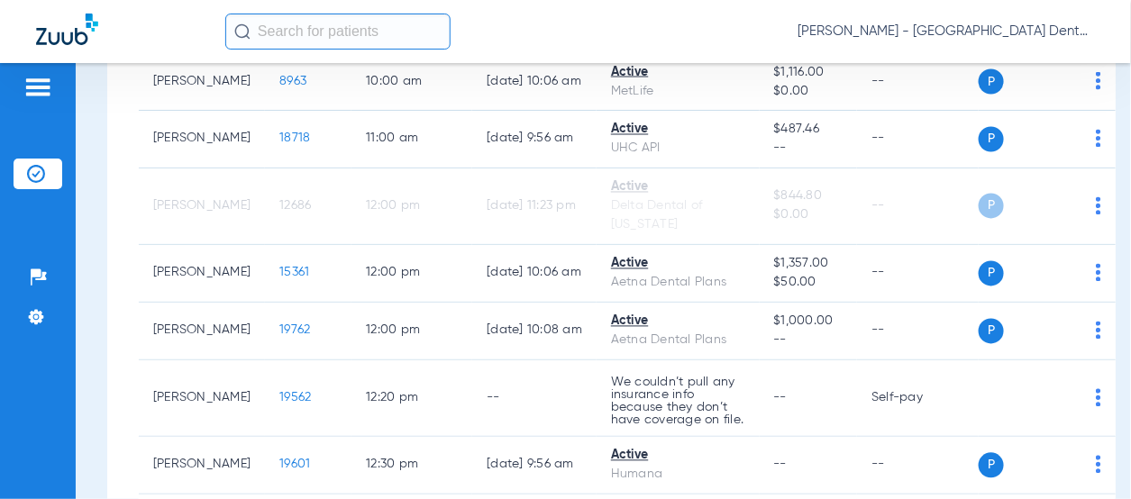
scroll to position [992, 0]
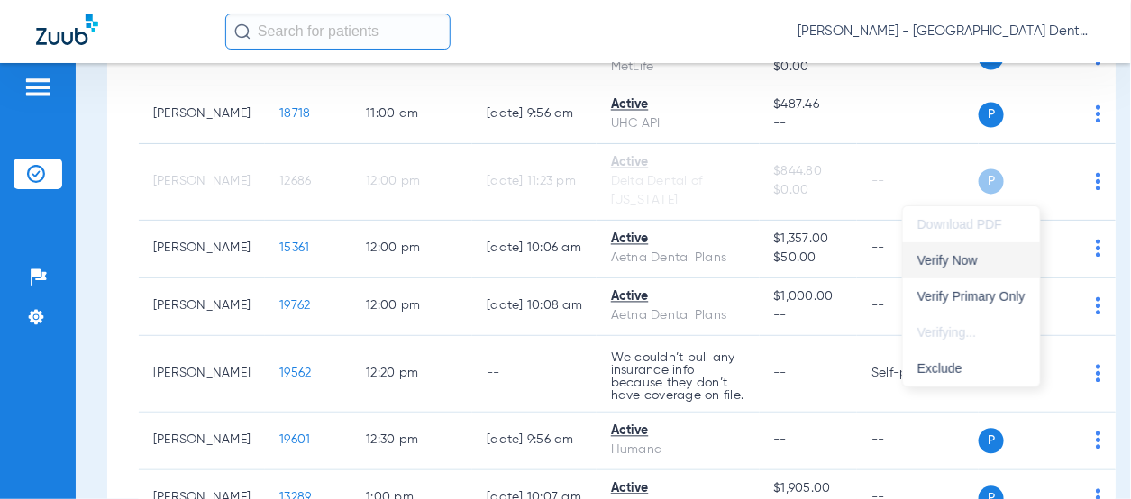
click at [968, 254] on span "Verify Now" at bounding box center [972, 260] width 108 height 13
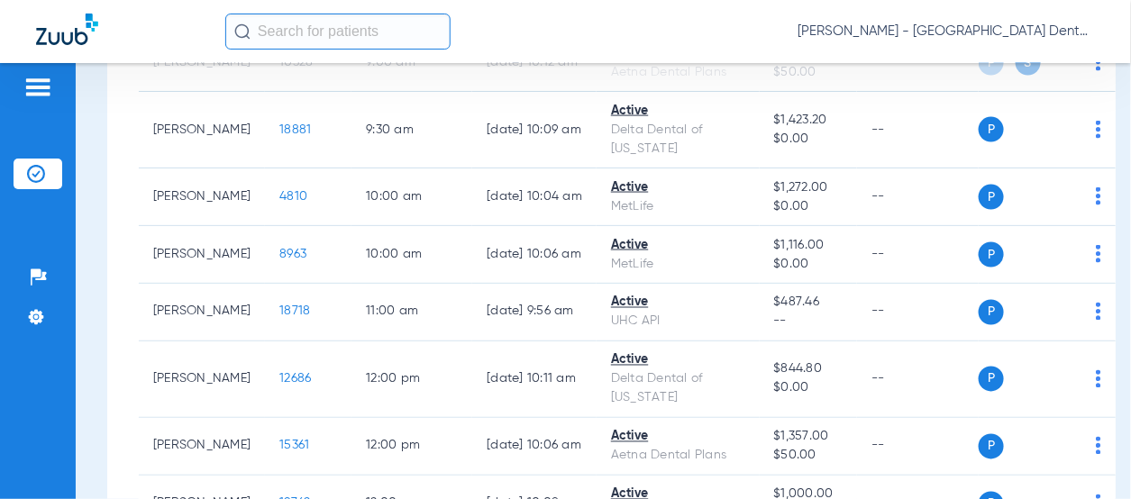
scroll to position [902, 0]
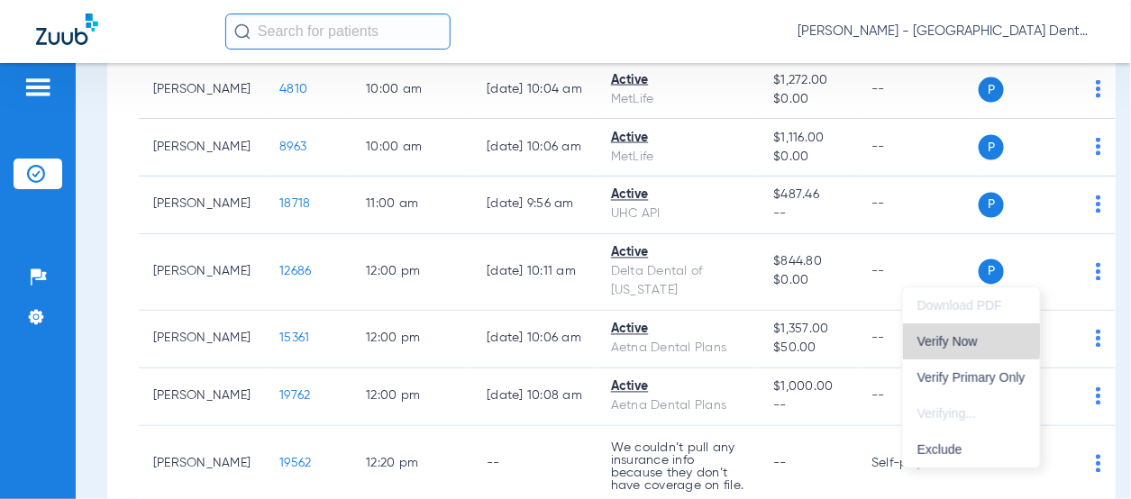
click at [956, 339] on span "Verify Now" at bounding box center [972, 341] width 108 height 13
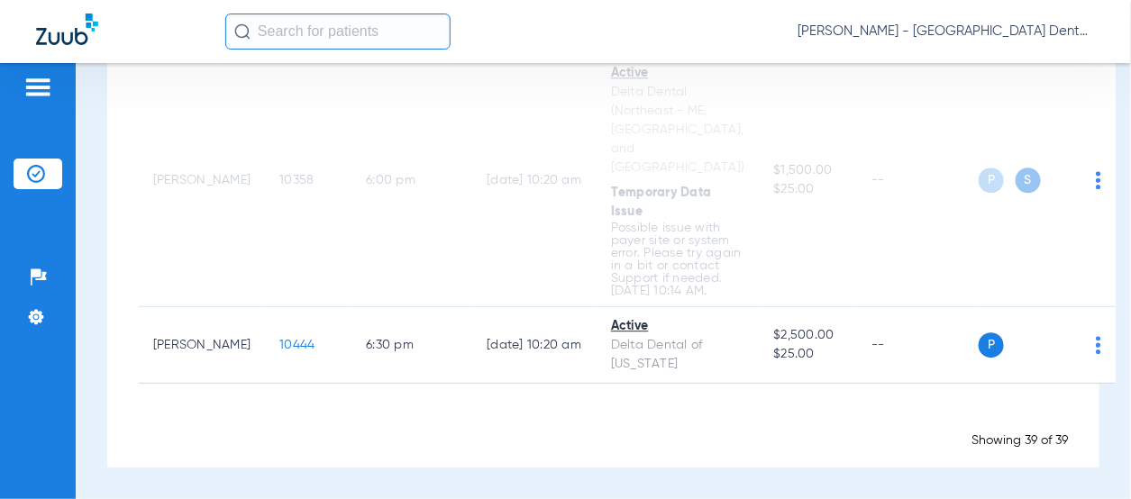
scroll to position [4778, 0]
